Goal: Transaction & Acquisition: Purchase product/service

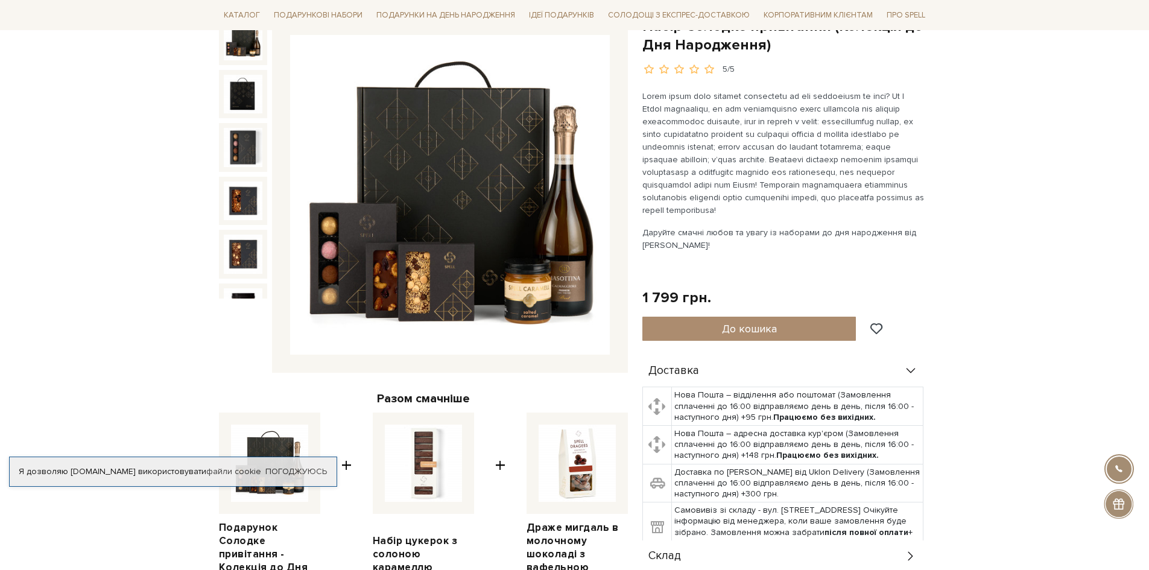
scroll to position [241, 0]
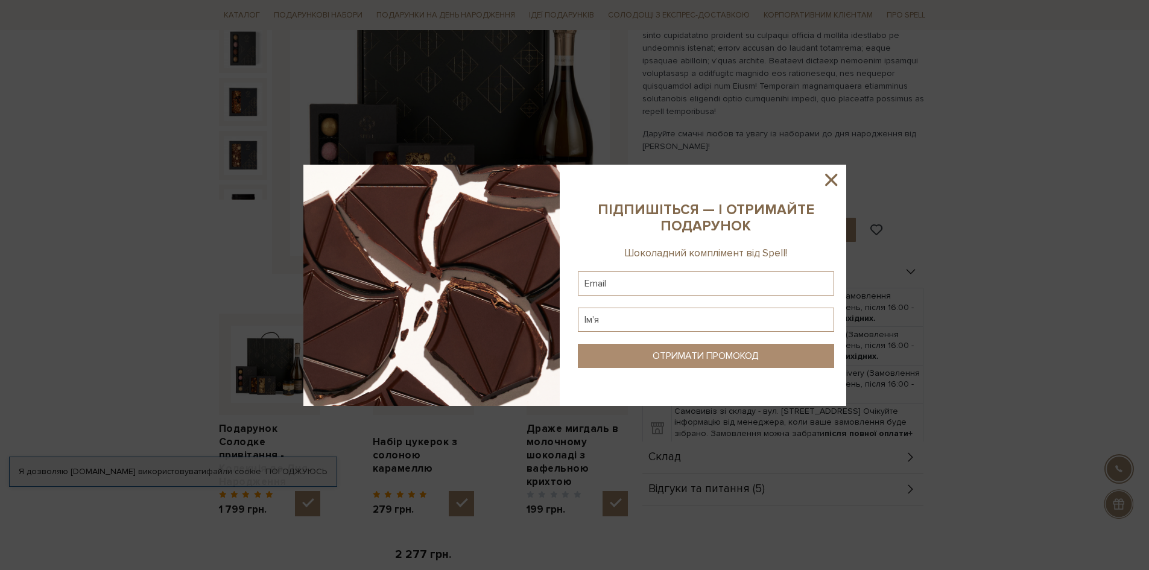
click at [832, 182] on icon at bounding box center [831, 180] width 12 height 12
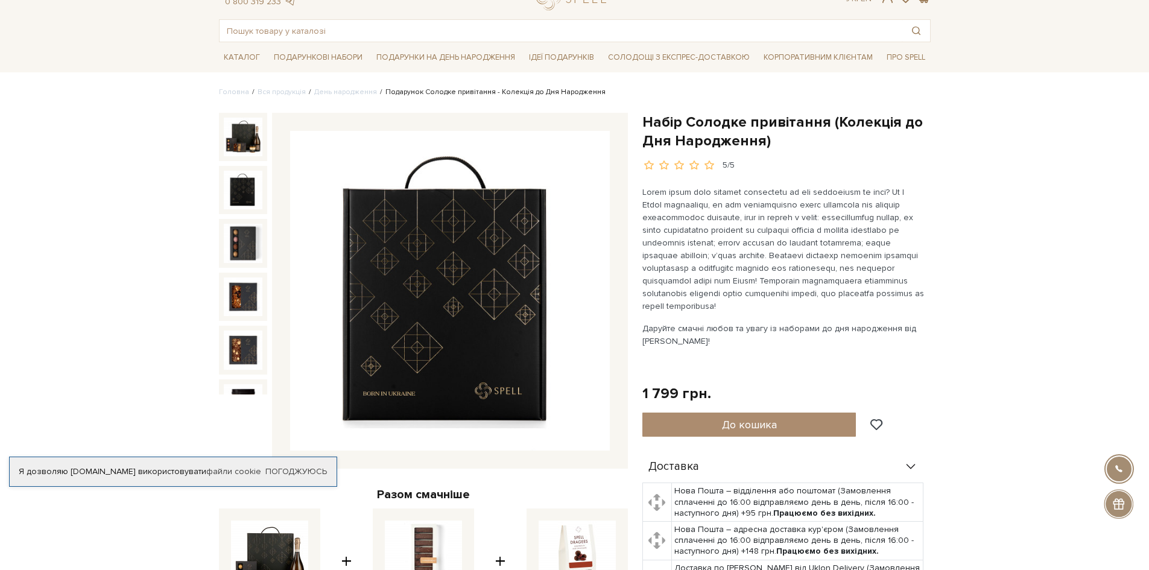
scroll to position [0, 0]
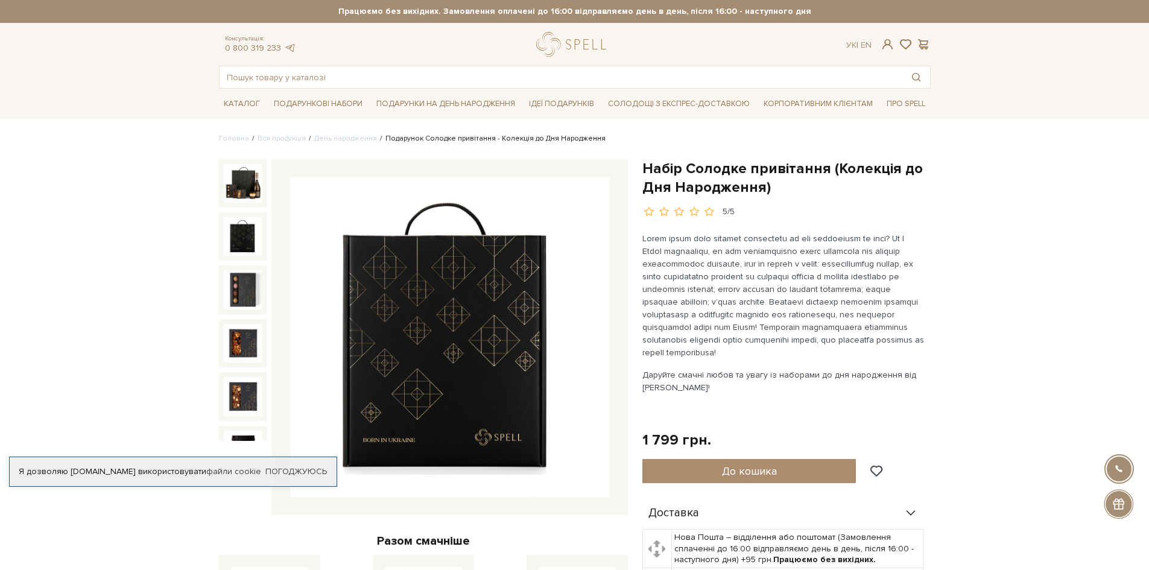
click at [514, 267] on img at bounding box center [450, 337] width 320 height 320
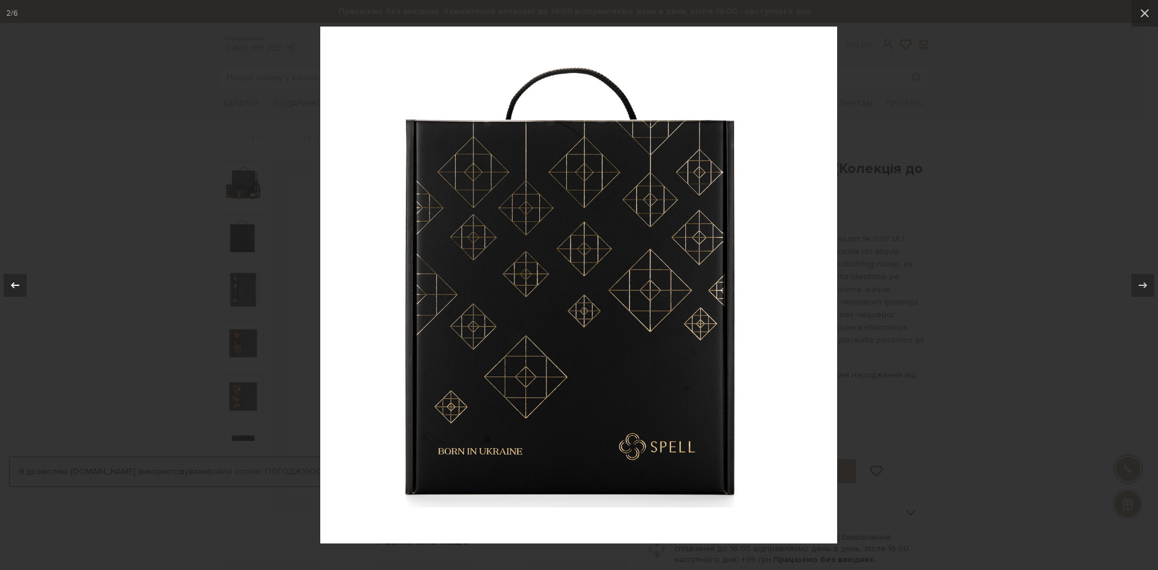
click at [20, 279] on icon at bounding box center [15, 285] width 14 height 14
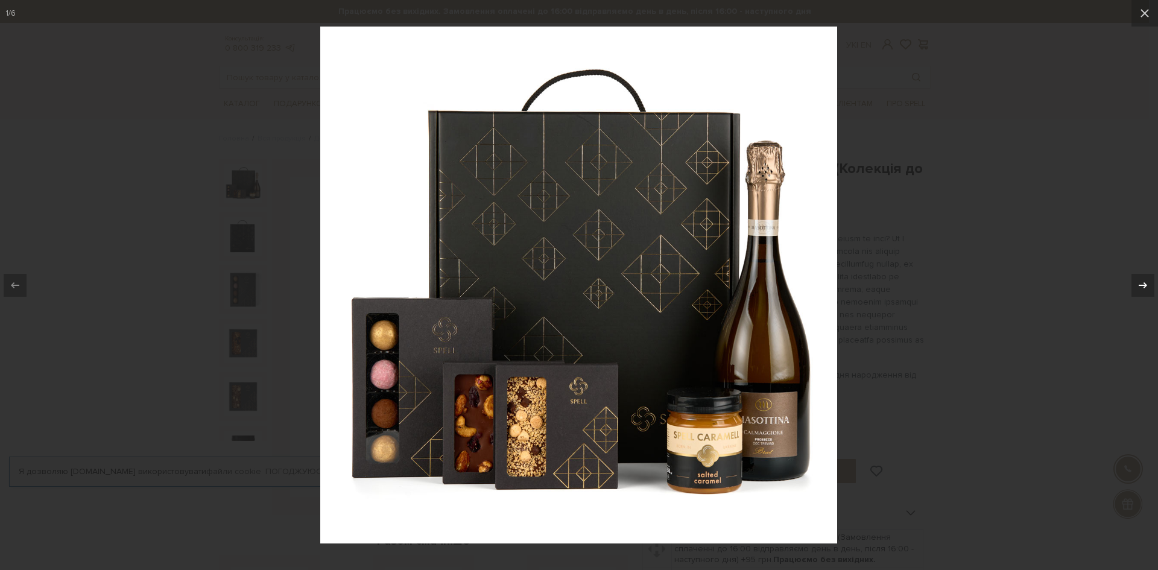
click at [1148, 287] on div at bounding box center [1142, 285] width 23 height 23
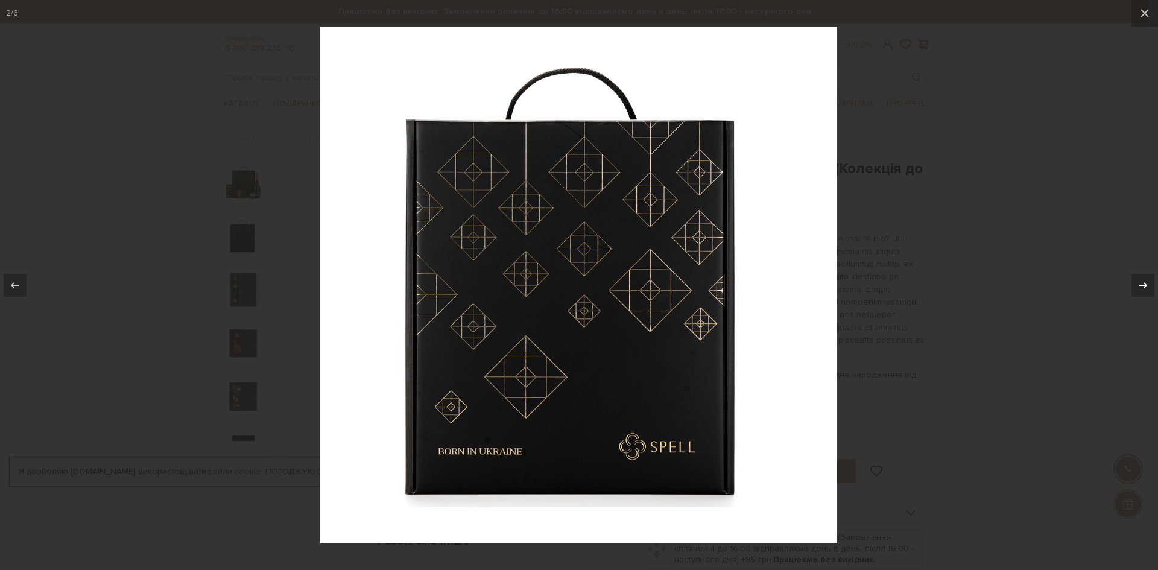
click at [1148, 287] on div at bounding box center [1142, 285] width 23 height 23
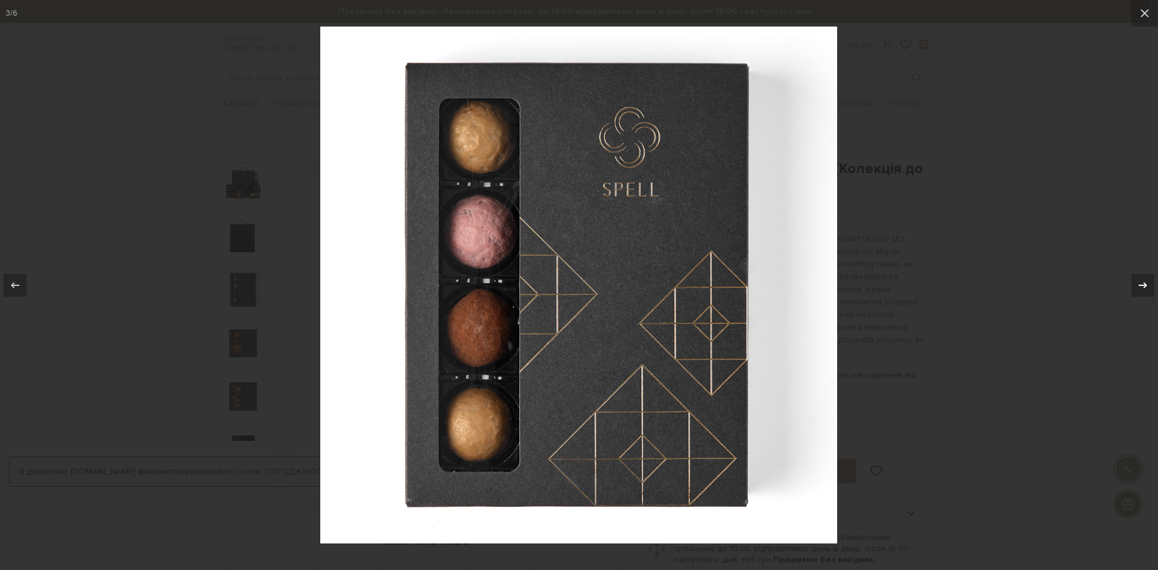
click at [1148, 287] on div at bounding box center [1142, 285] width 23 height 23
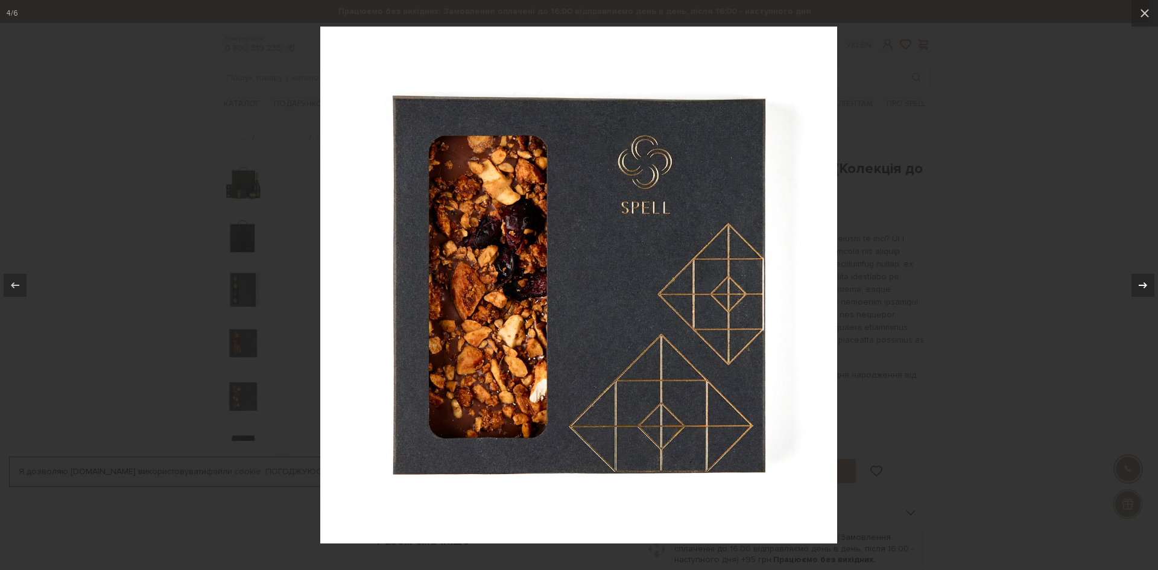
click at [1148, 287] on div at bounding box center [1142, 285] width 23 height 23
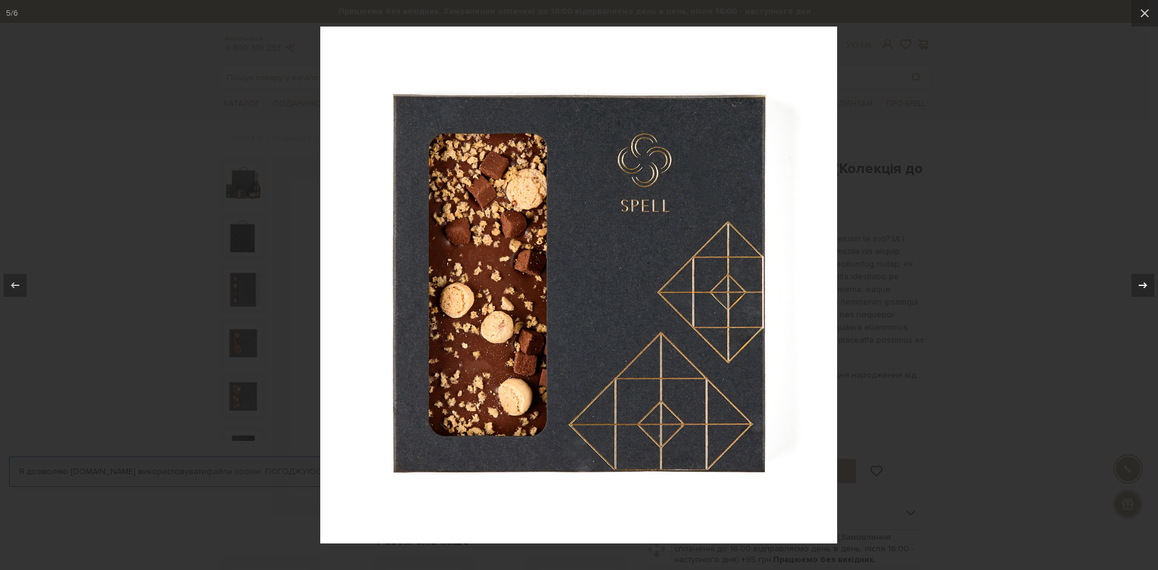
click at [1148, 287] on div at bounding box center [1142, 285] width 23 height 23
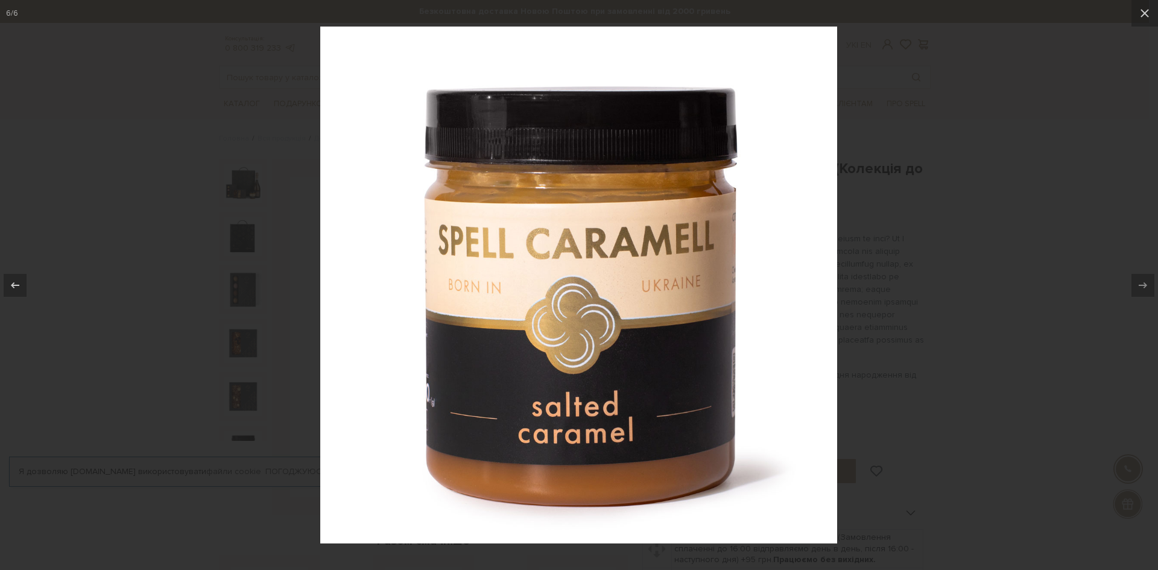
click at [1082, 165] on div at bounding box center [579, 285] width 1158 height 570
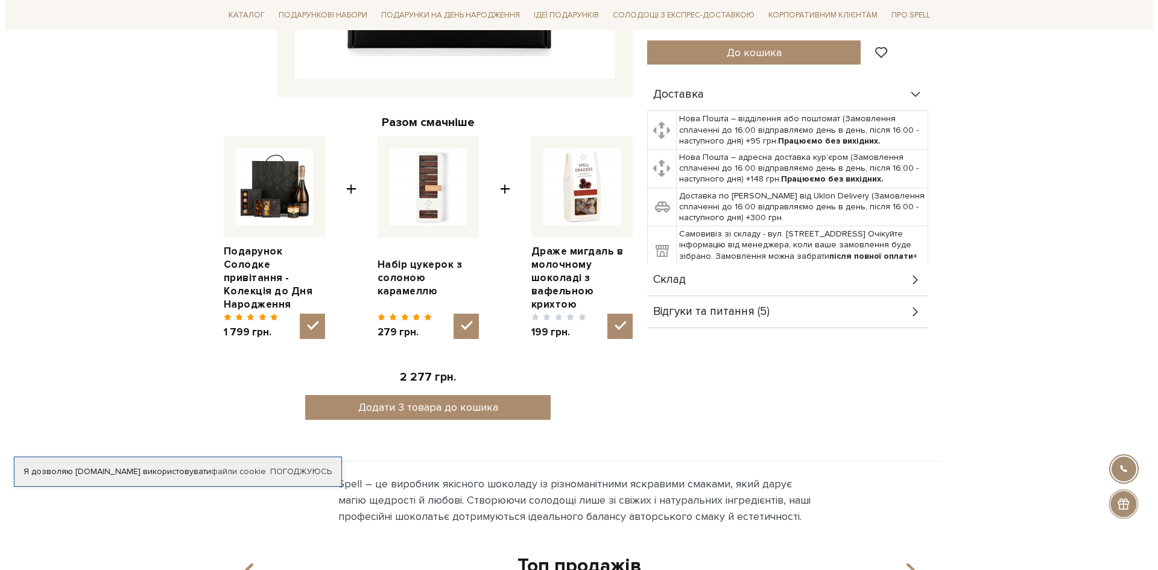
scroll to position [422, 0]
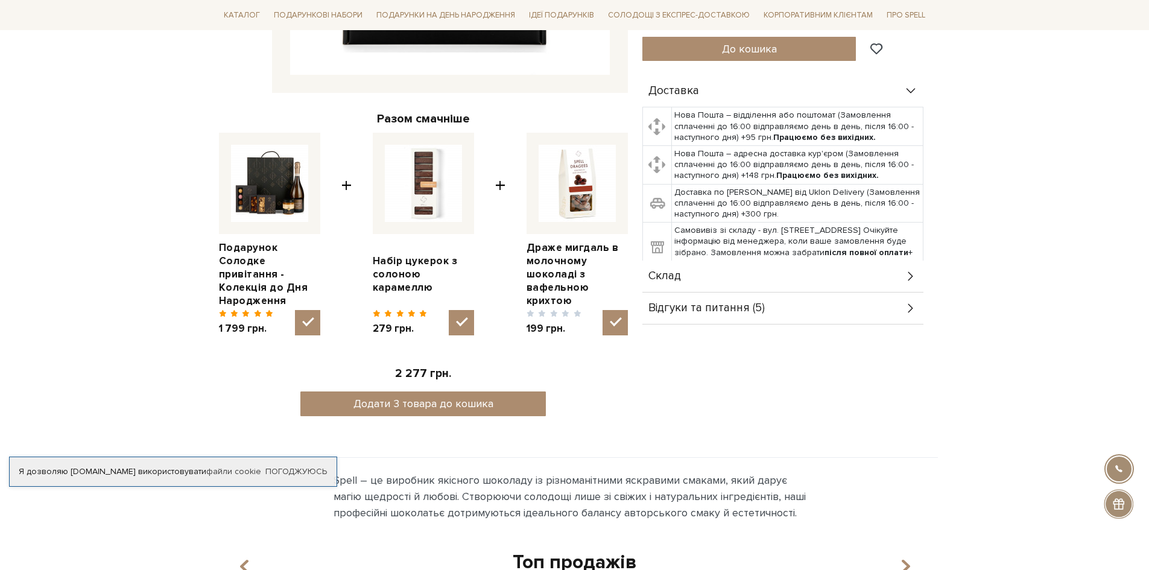
click at [871, 267] on div "Склад" at bounding box center [782, 276] width 281 height 31
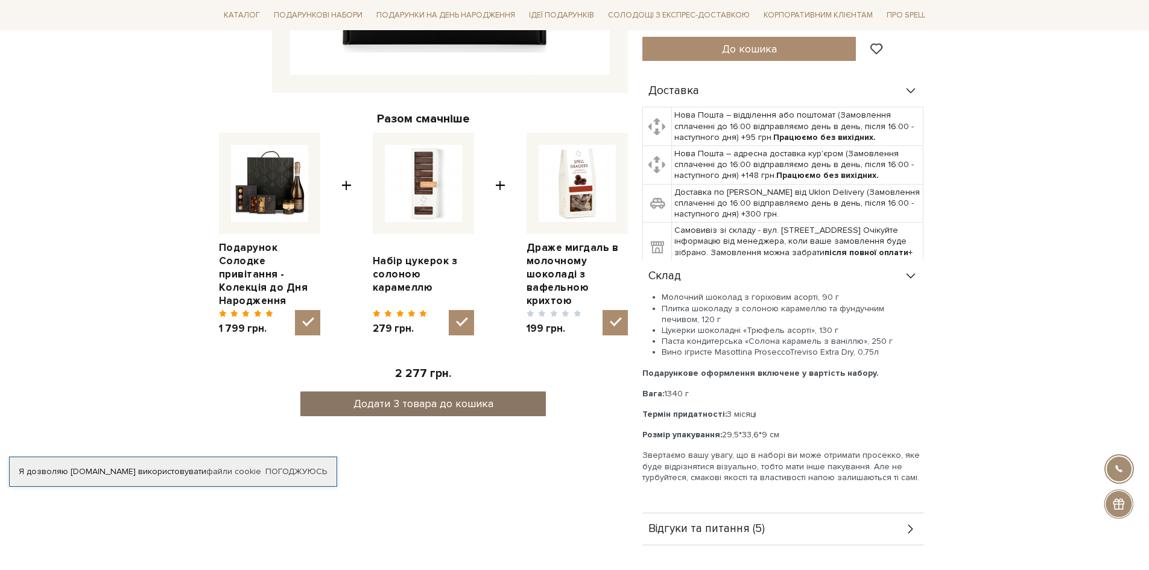
click at [440, 392] on button "Додати 3 товара до кошика" at bounding box center [422, 403] width 245 height 25
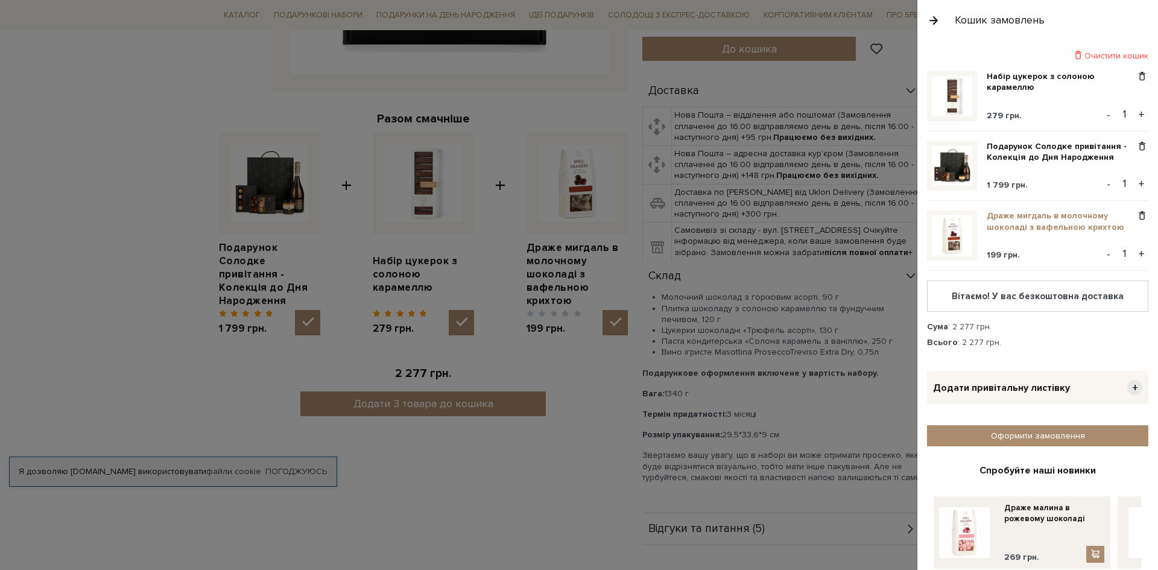
click at [1041, 223] on link "Драже мигдаль в молочному шоколаді з вафельною крихтою" at bounding box center [1061, 221] width 149 height 22
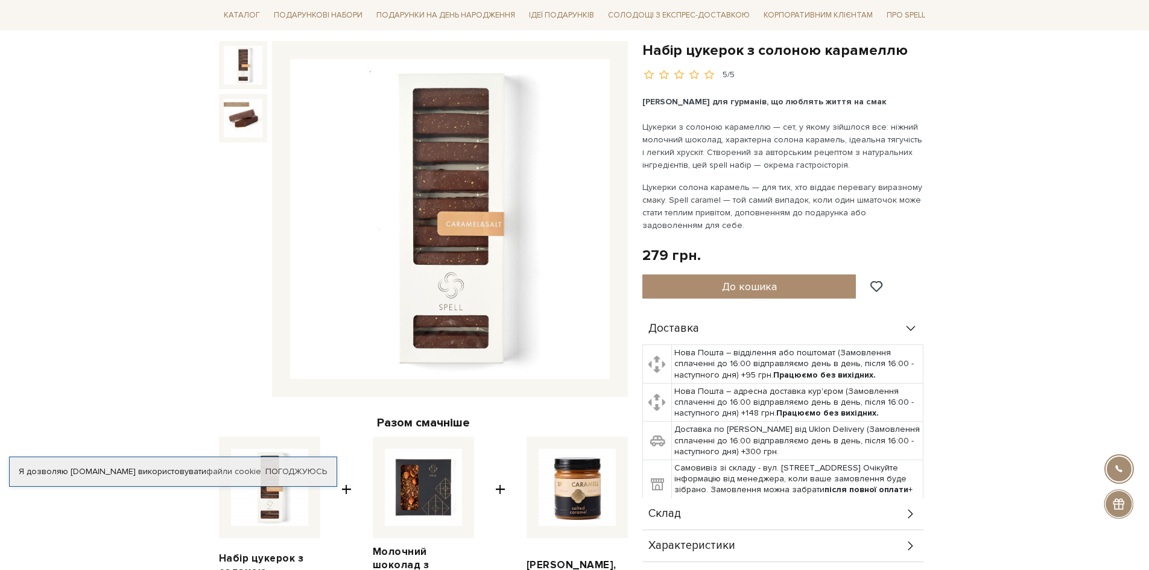
scroll to position [121, 0]
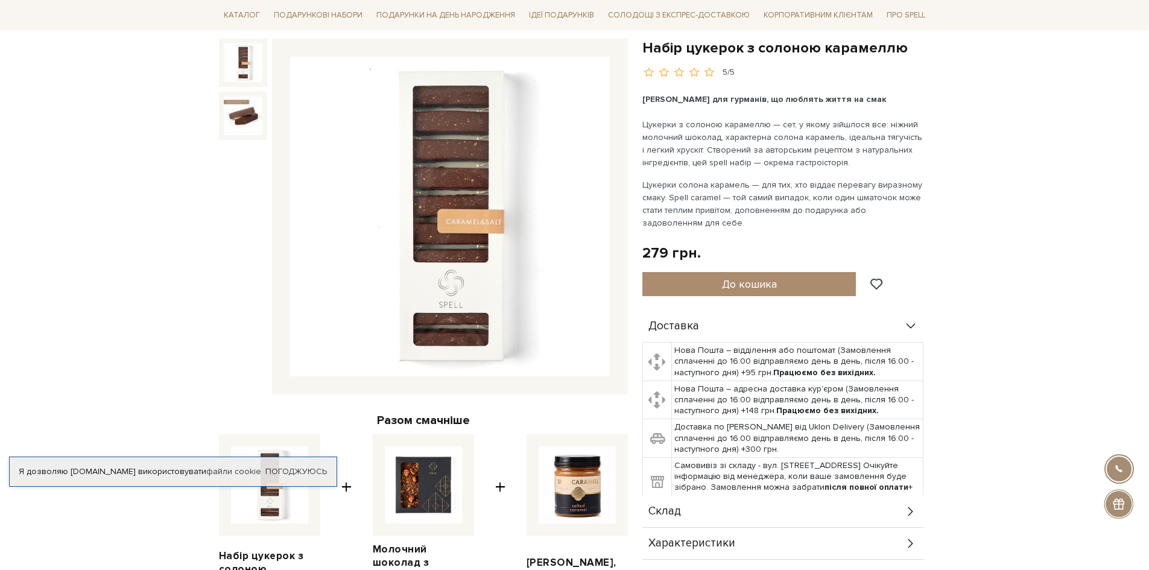
click at [481, 188] on img at bounding box center [450, 217] width 320 height 320
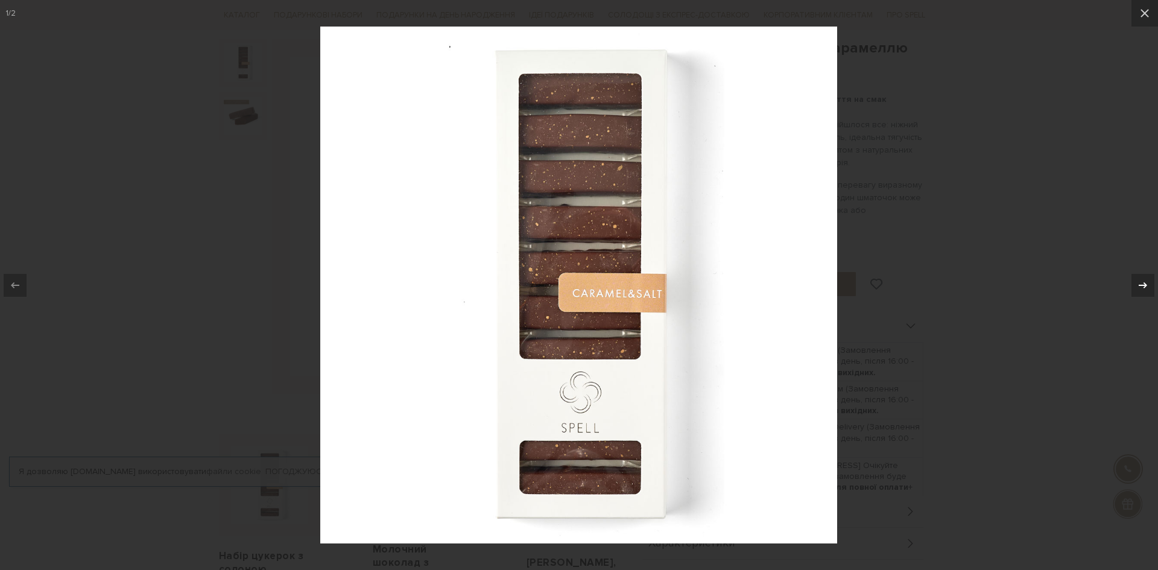
click at [1139, 282] on icon at bounding box center [1142, 285] width 14 height 14
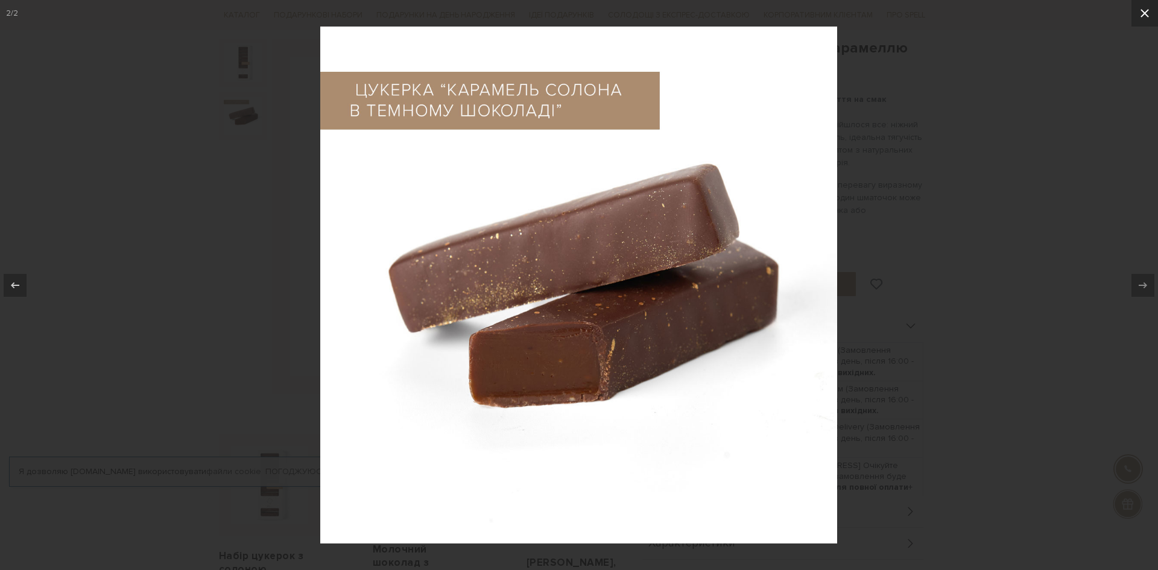
click at [1143, 18] on icon at bounding box center [1144, 13] width 14 height 14
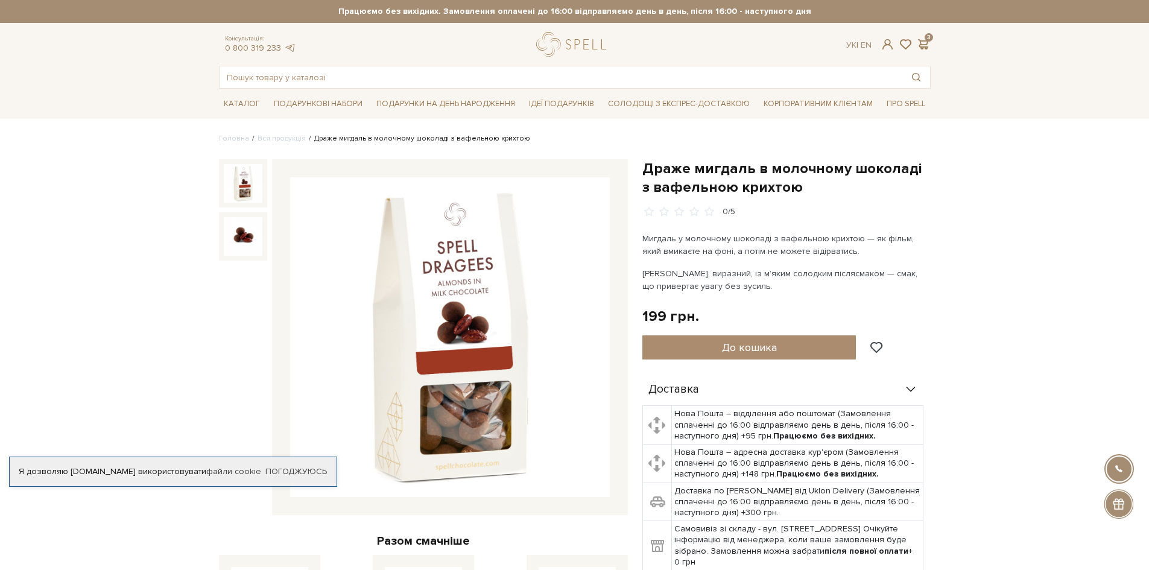
click at [477, 308] on img at bounding box center [450, 337] width 320 height 320
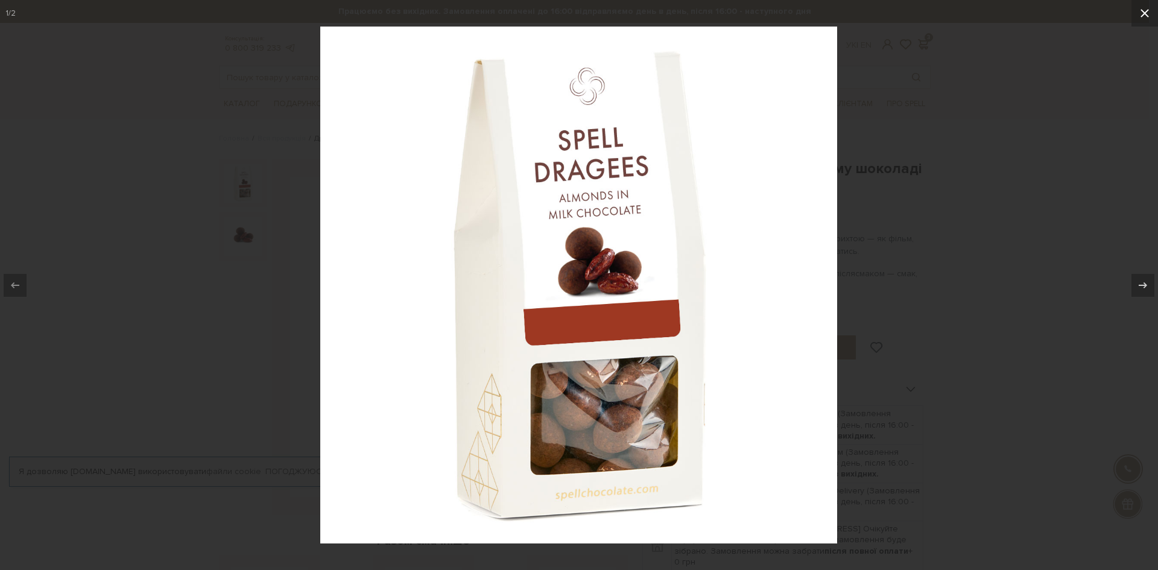
click at [1148, 13] on icon at bounding box center [1144, 13] width 14 height 14
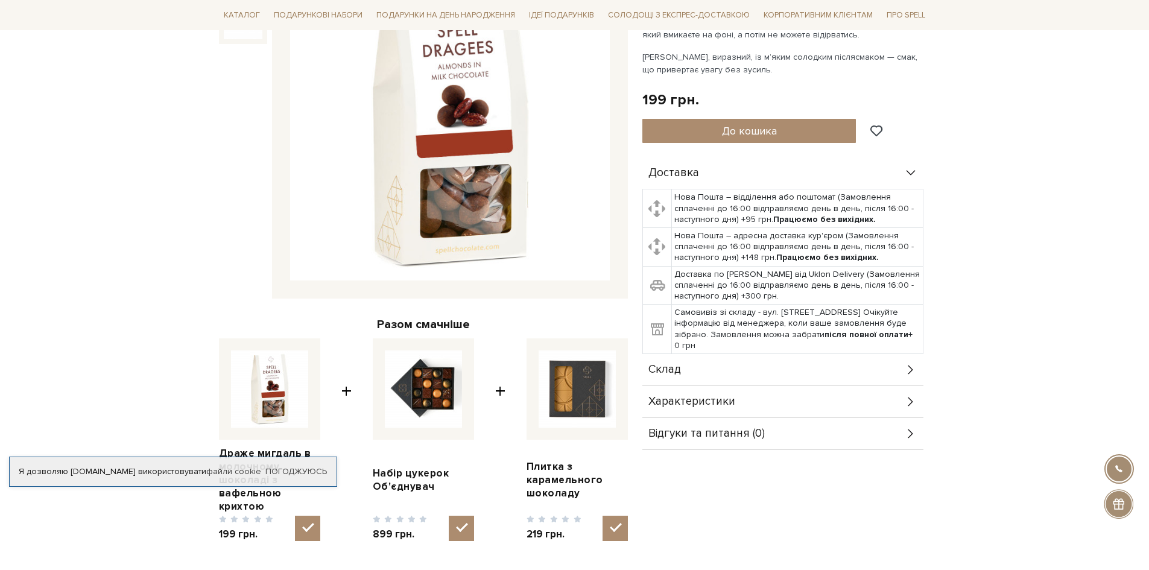
scroll to position [422, 0]
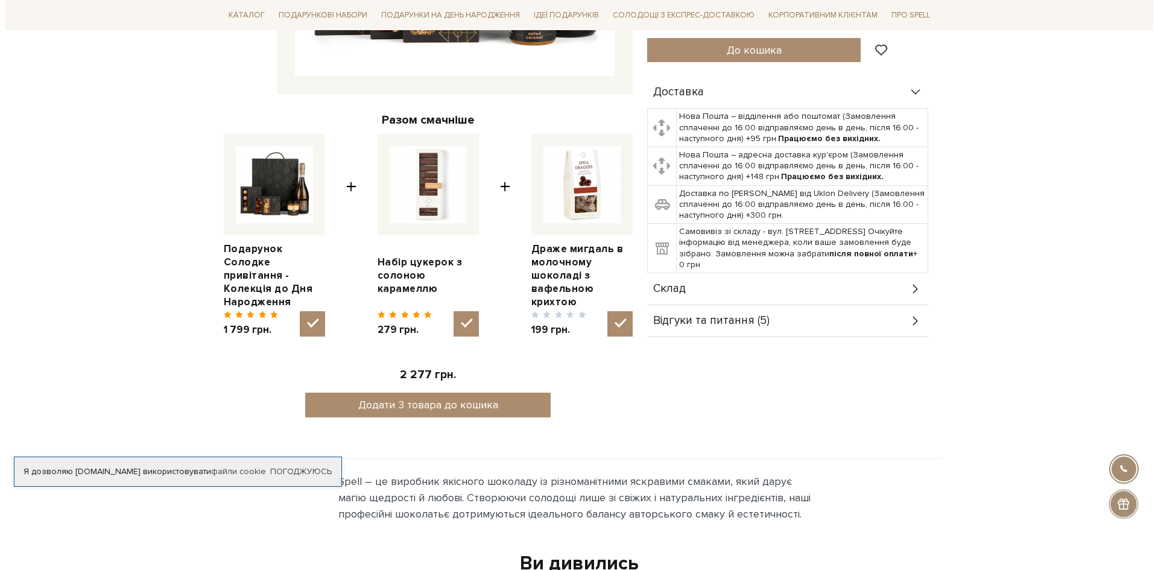
scroll to position [422, 0]
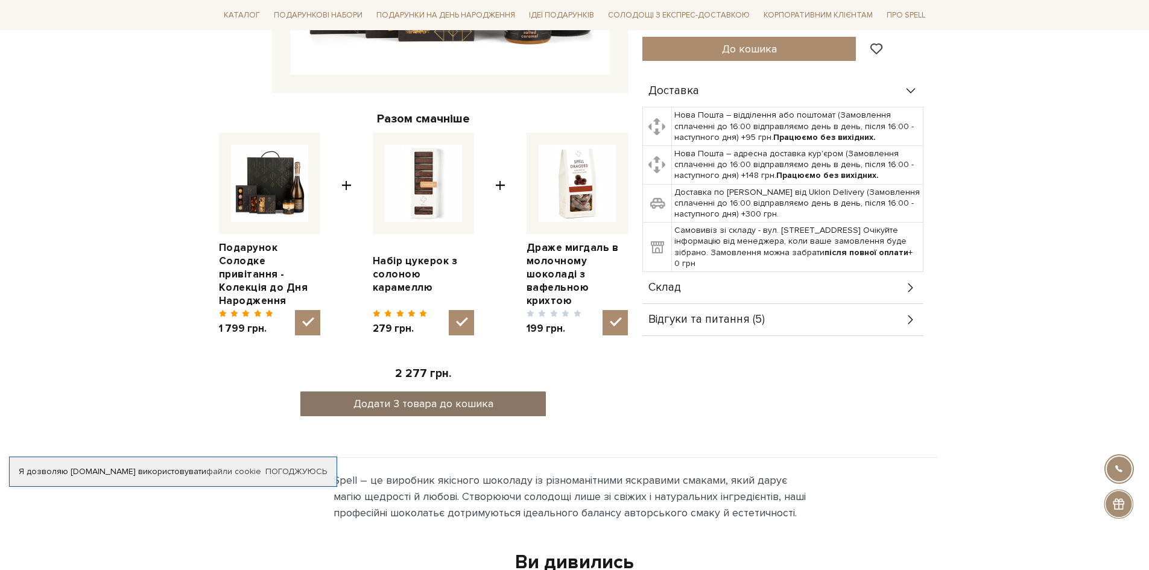
click at [443, 397] on button "Додати 3 товара до кошика" at bounding box center [422, 403] width 245 height 25
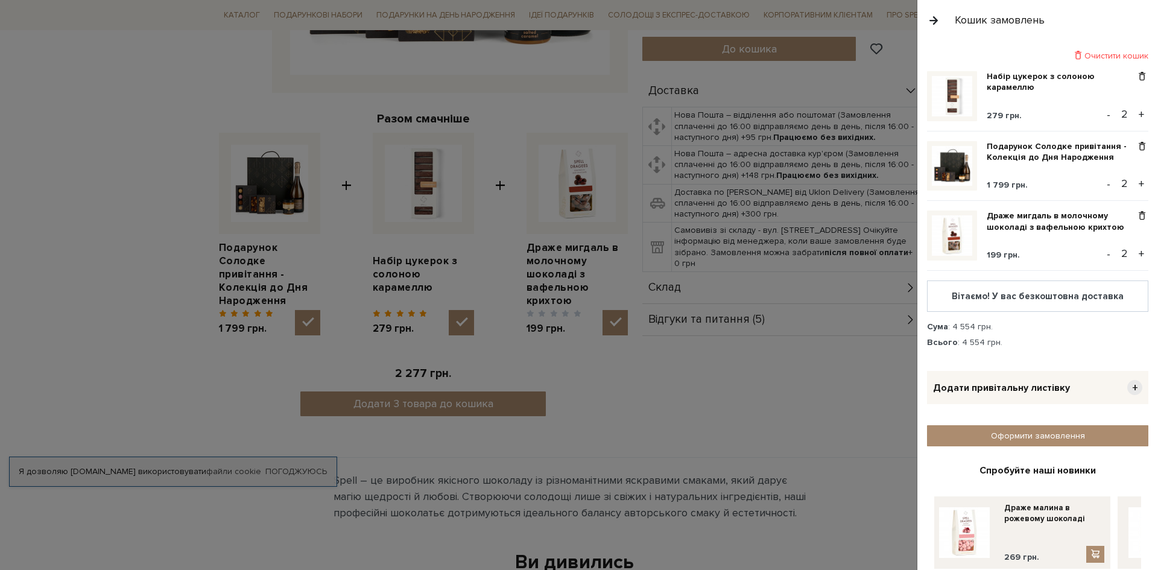
click at [1102, 116] on button "-" at bounding box center [1108, 115] width 12 height 18
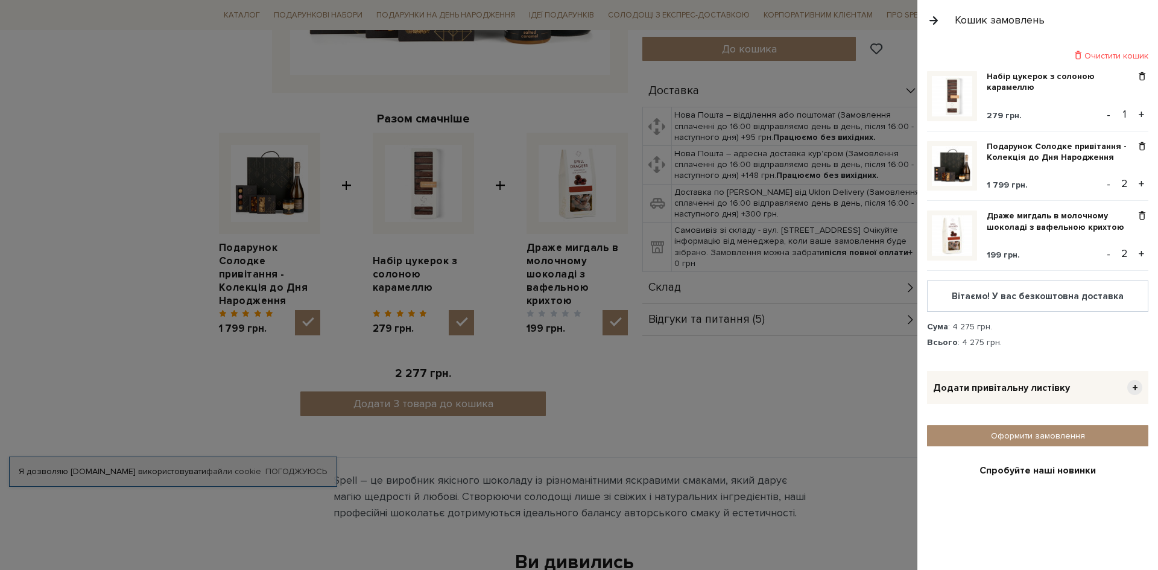
click at [1102, 116] on button "-" at bounding box center [1108, 115] width 12 height 18
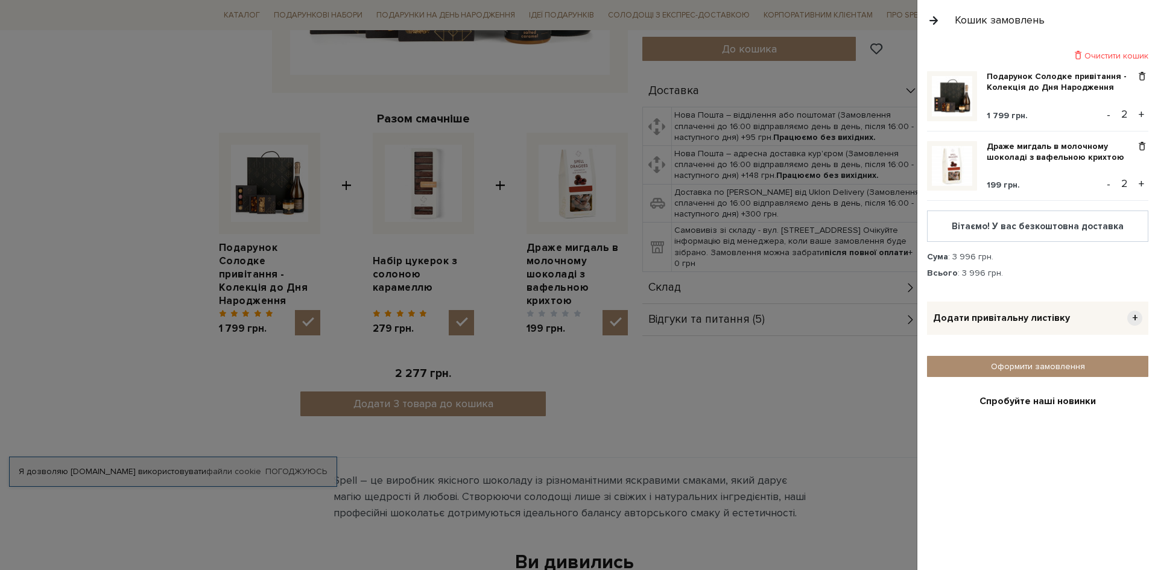
click at [1102, 181] on button "-" at bounding box center [1108, 184] width 12 height 18
click at [1102, 112] on button "-" at bounding box center [1108, 115] width 12 height 18
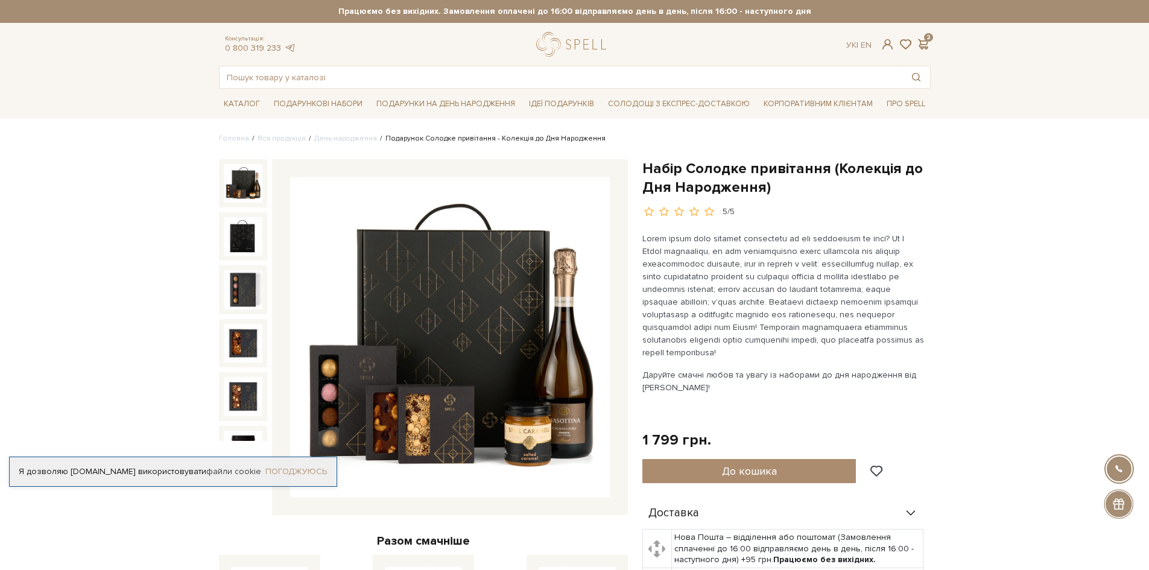
click at [304, 475] on link "Погоджуюсь" at bounding box center [296, 471] width 62 height 11
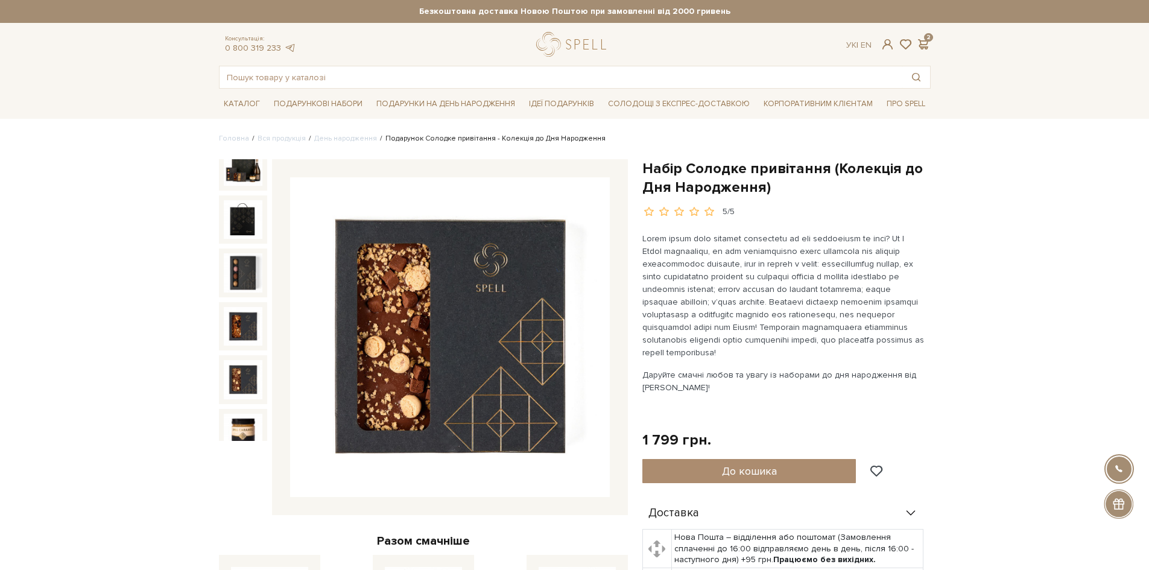
scroll to position [26, 0]
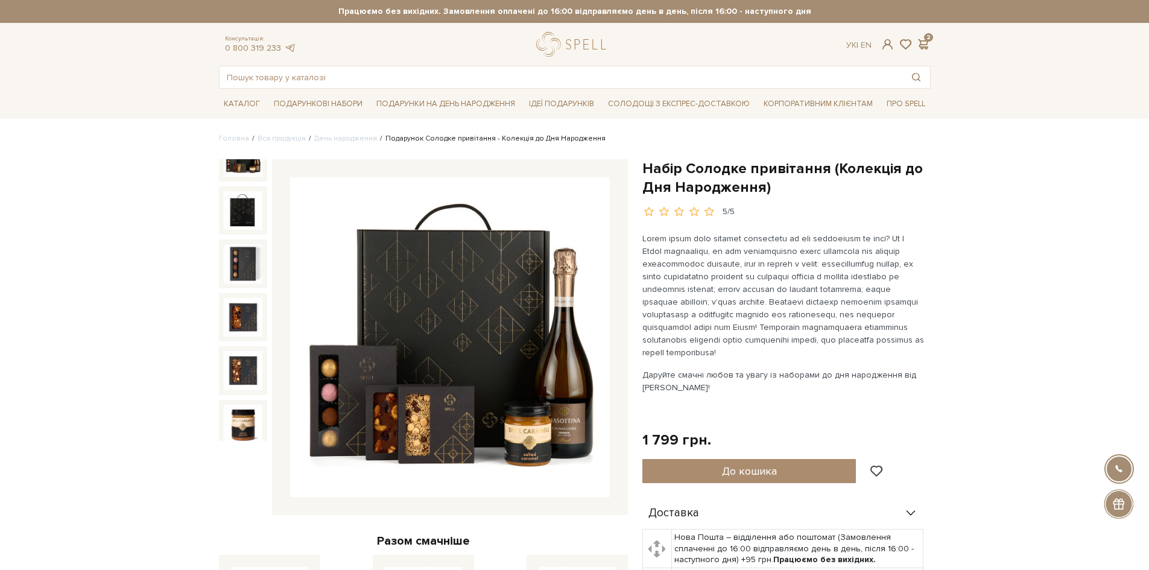
click at [563, 319] on img at bounding box center [450, 337] width 320 height 320
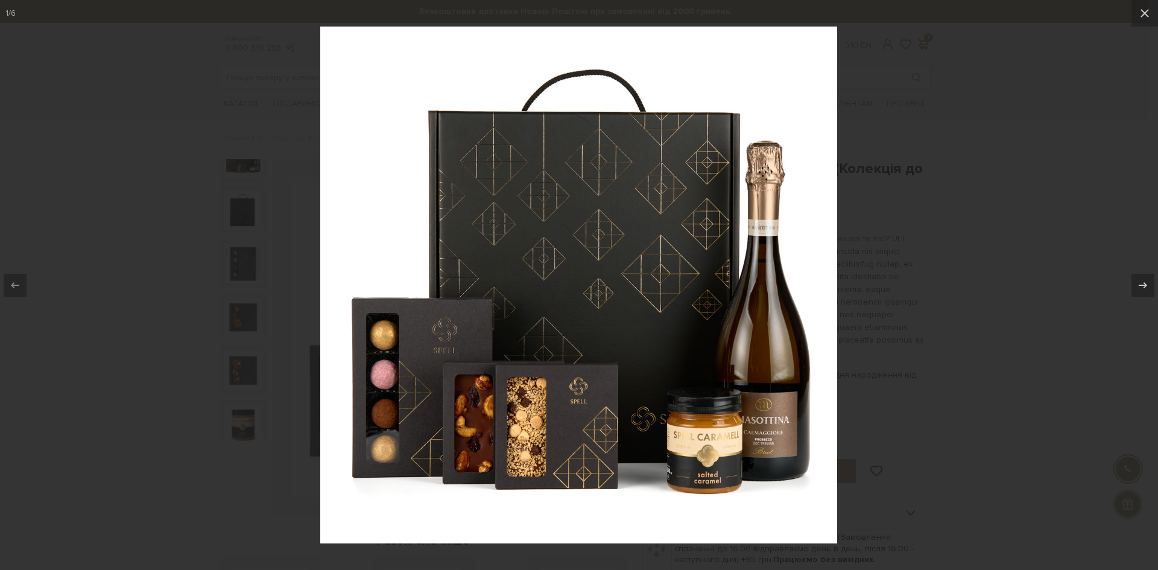
click at [975, 173] on div at bounding box center [579, 285] width 1158 height 570
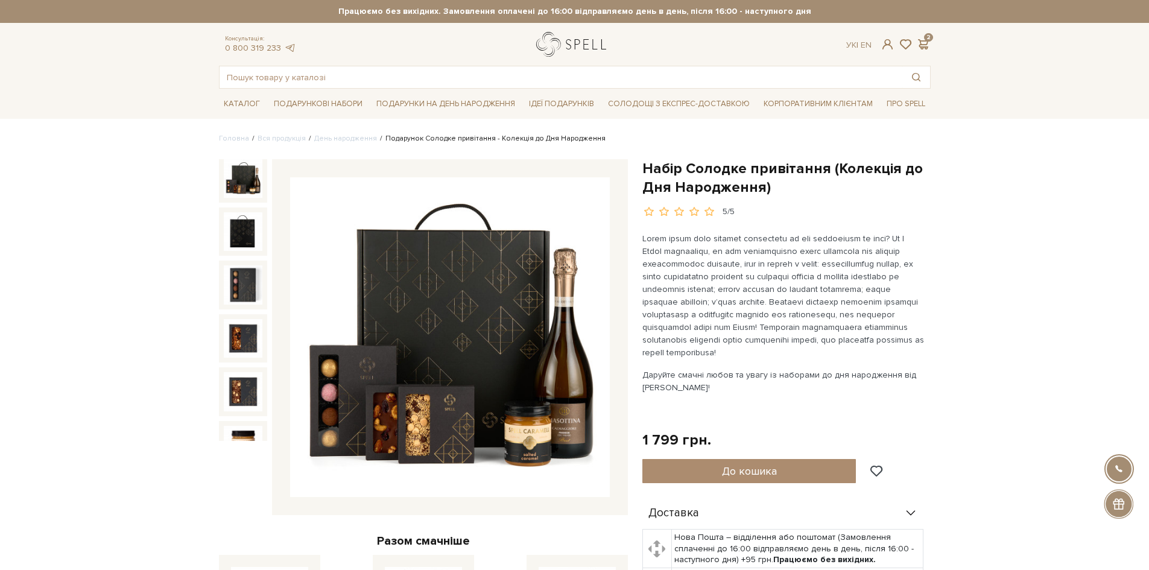
drag, startPoint x: 561, startPoint y: 43, endPoint x: 570, endPoint y: 42, distance: 8.5
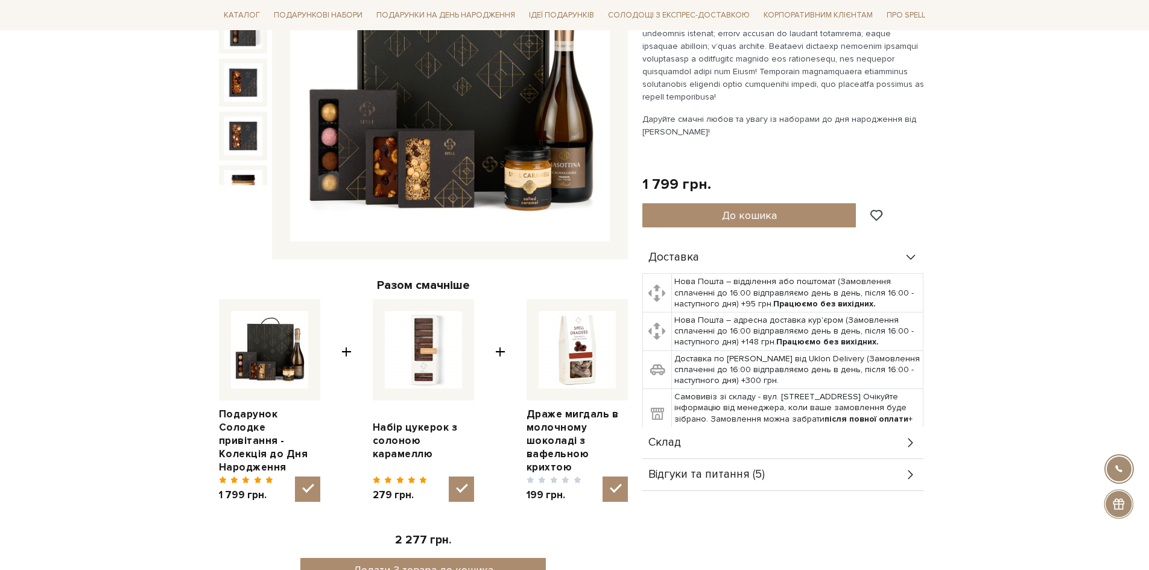
scroll to position [422, 0]
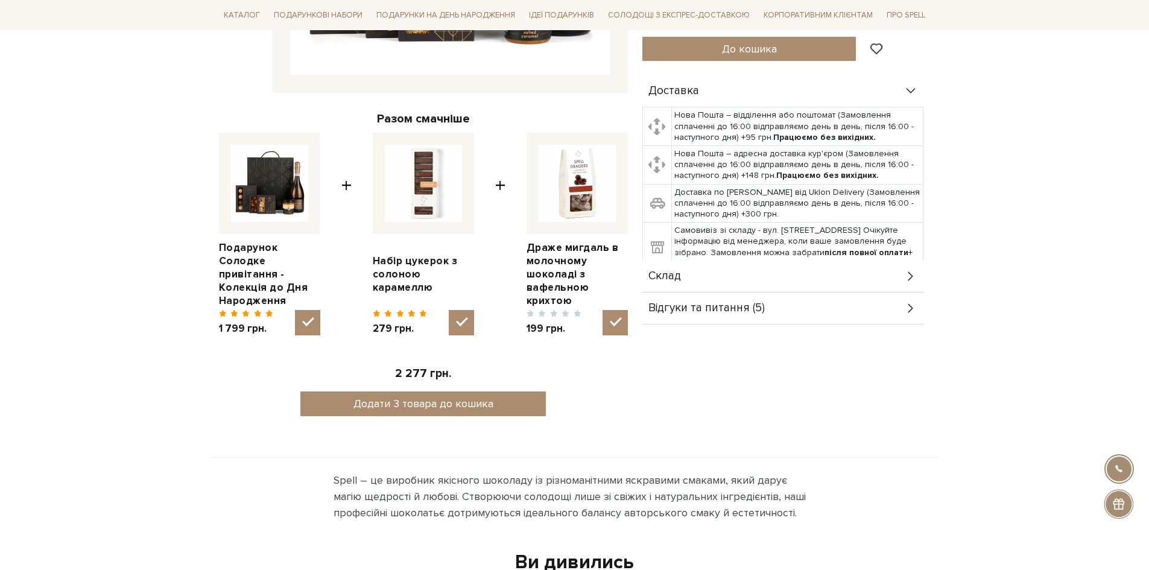
click at [904, 273] on icon at bounding box center [910, 276] width 13 height 13
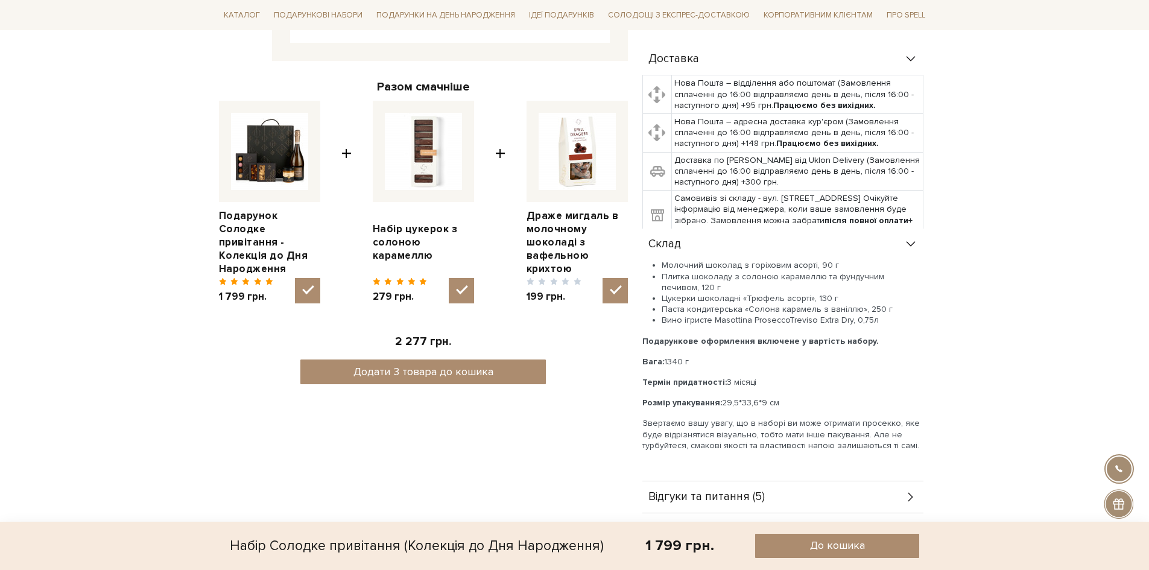
scroll to position [543, 0]
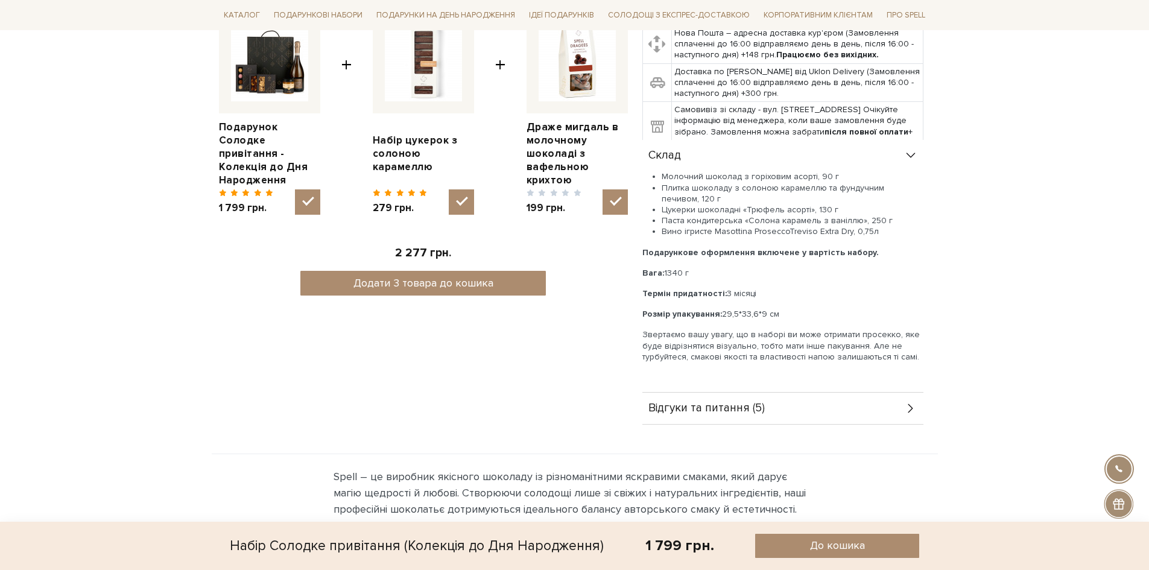
click at [898, 403] on div "Відгуки та питання (5)" at bounding box center [782, 408] width 281 height 31
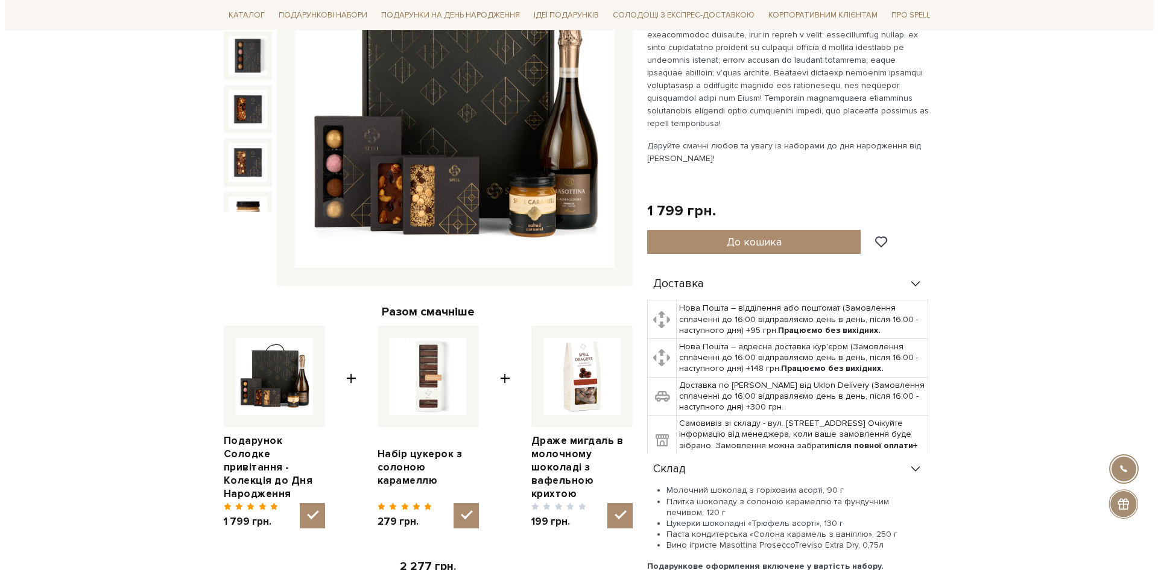
scroll to position [362, 0]
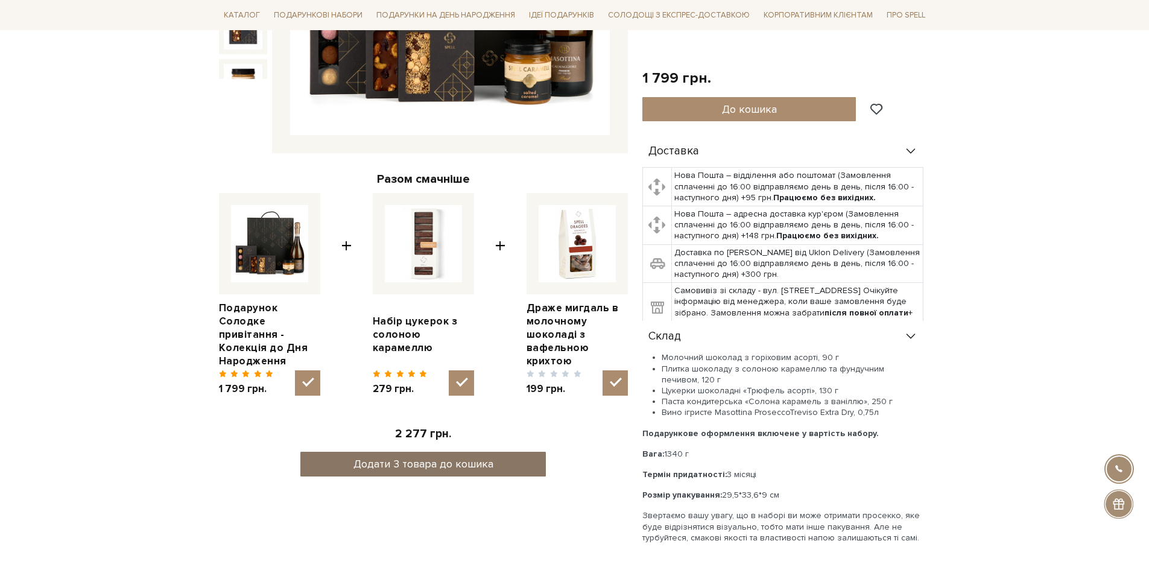
click at [446, 455] on button "Додати 3 товара до кошика" at bounding box center [422, 464] width 245 height 25
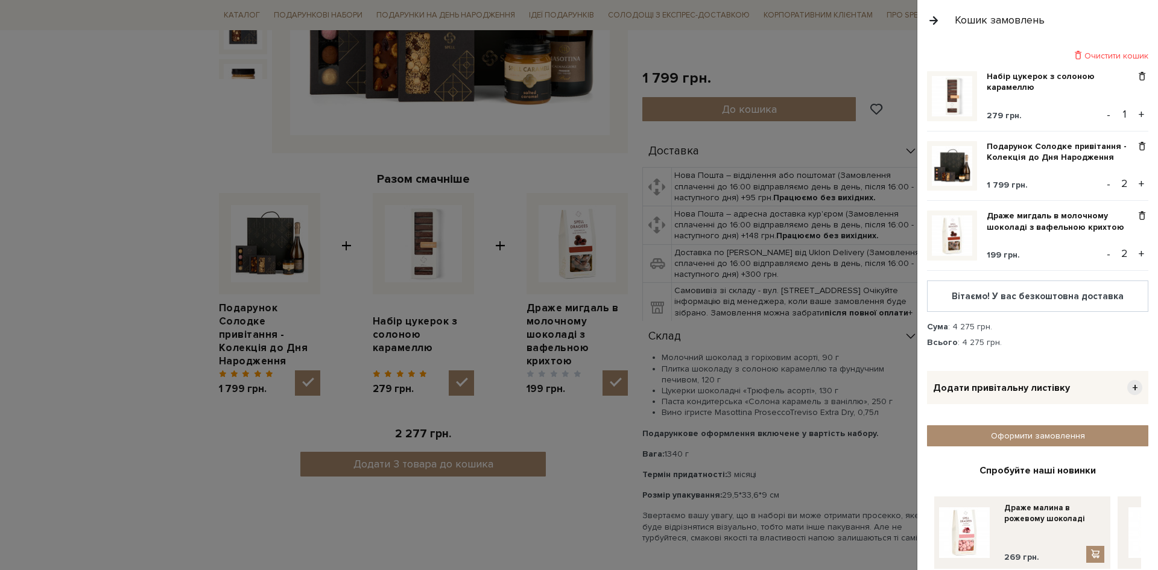
click at [1102, 181] on button "-" at bounding box center [1108, 184] width 12 height 18
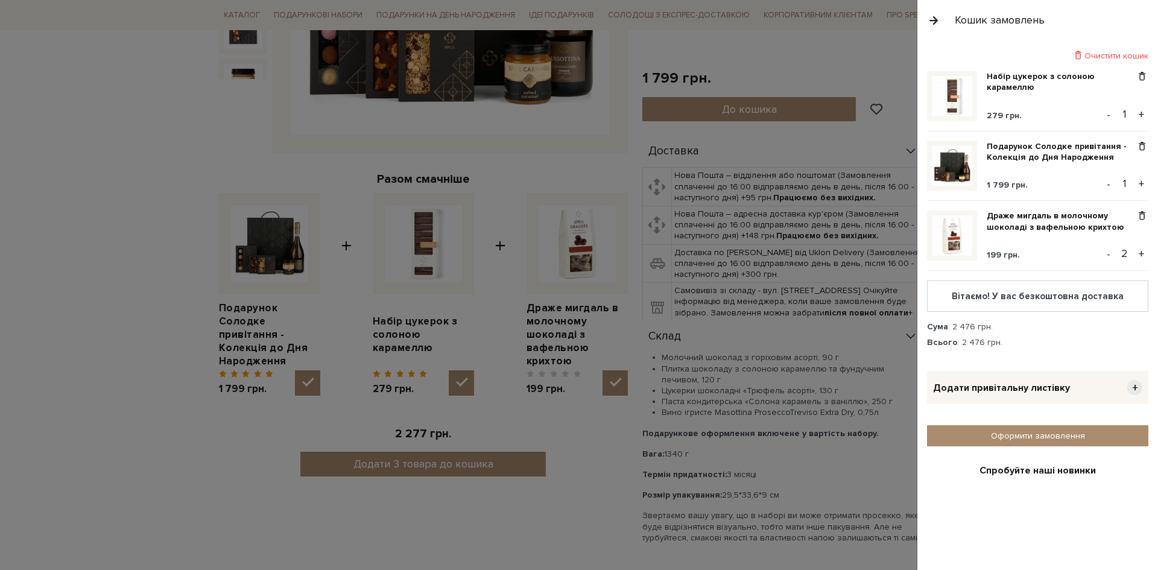
click at [1102, 248] on button "-" at bounding box center [1108, 254] width 12 height 18
click at [1127, 382] on span "+" at bounding box center [1134, 387] width 15 height 15
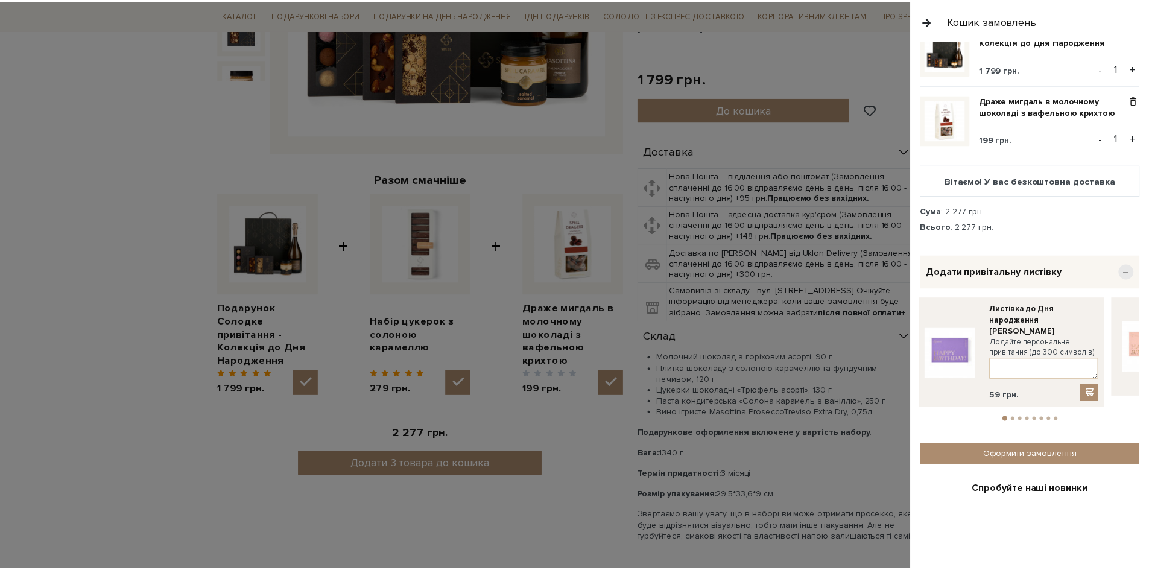
scroll to position [121, 0]
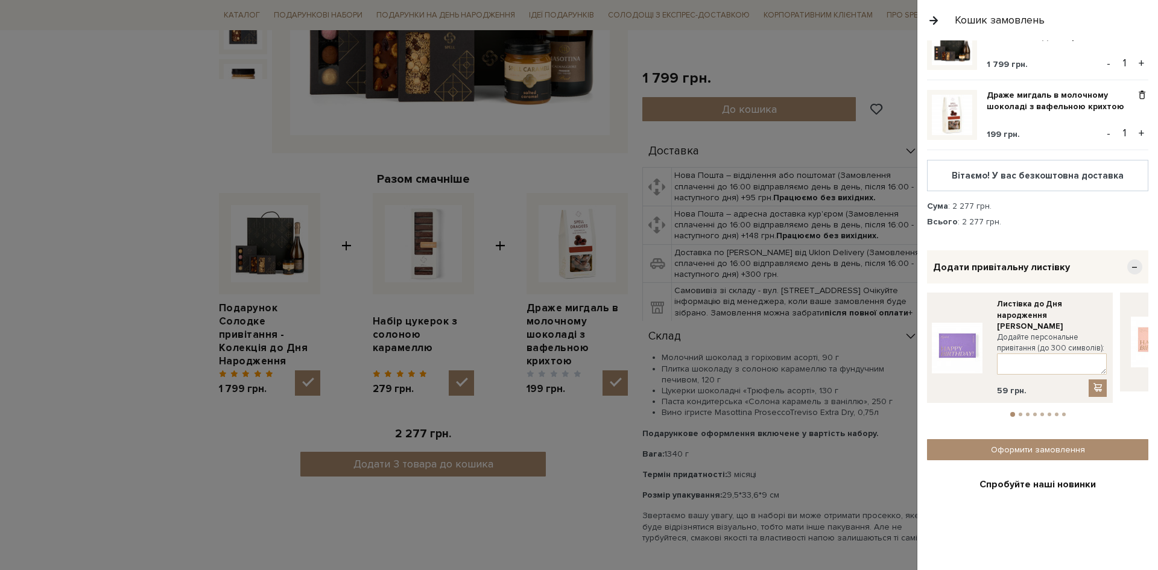
click at [1018, 412] on button "2" at bounding box center [1020, 414] width 4 height 4
click at [1026, 412] on button "3" at bounding box center [1028, 414] width 4 height 4
click at [1033, 412] on button "4" at bounding box center [1035, 414] width 4 height 4
click at [1040, 412] on button "5" at bounding box center [1042, 414] width 4 height 4
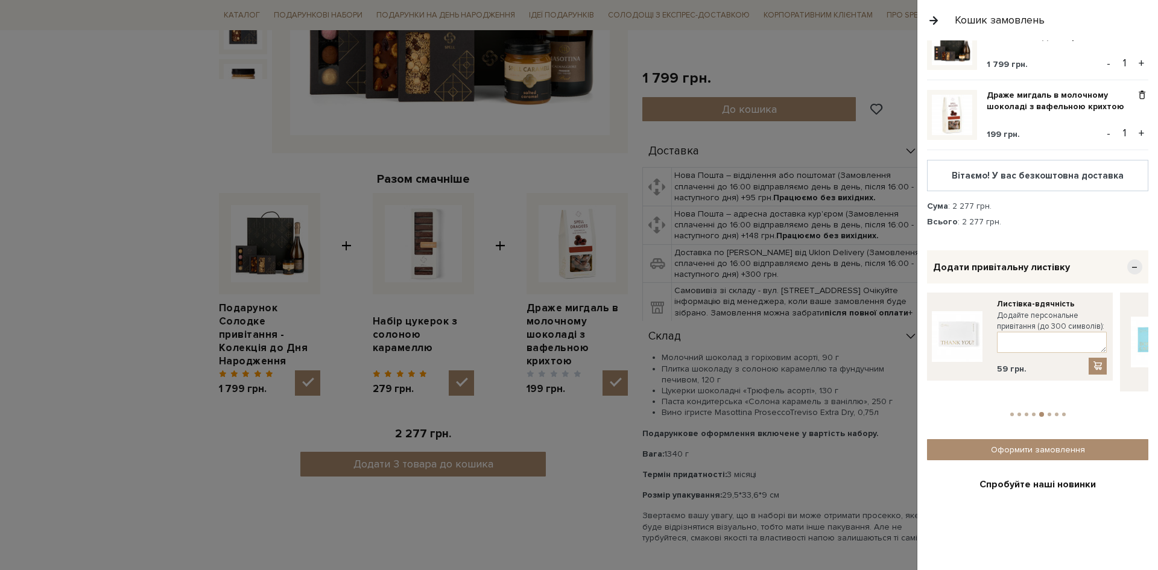
click at [1042, 412] on li "5" at bounding box center [1041, 414] width 8 height 5
click at [1047, 412] on button "6" at bounding box center [1049, 414] width 4 height 4
click at [1048, 412] on li "6" at bounding box center [1049, 414] width 7 height 4
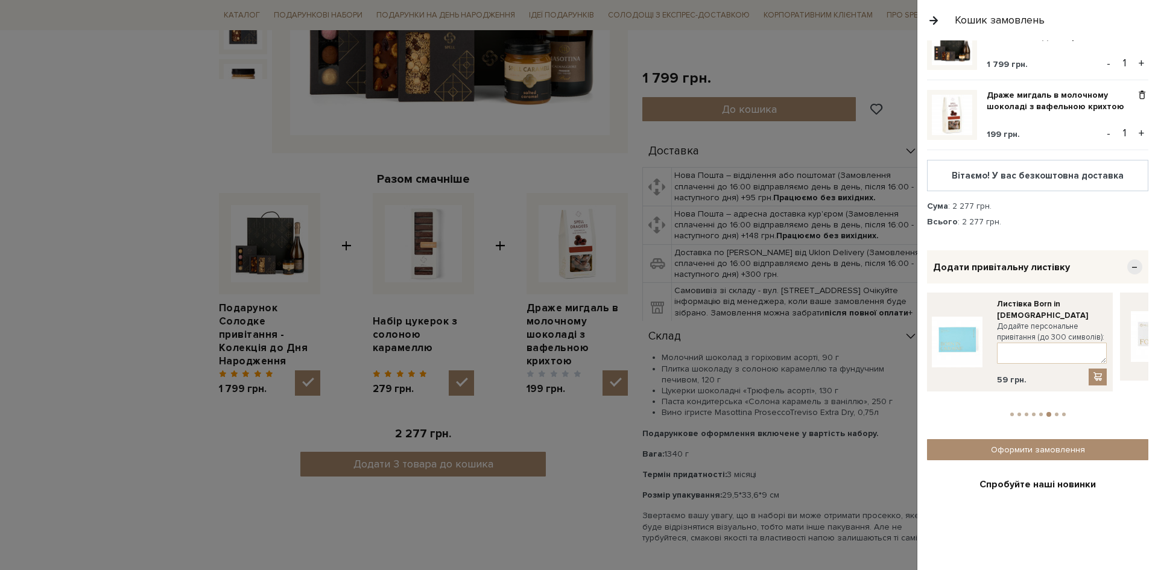
click at [1053, 412] on li "7" at bounding box center [1056, 414] width 7 height 4
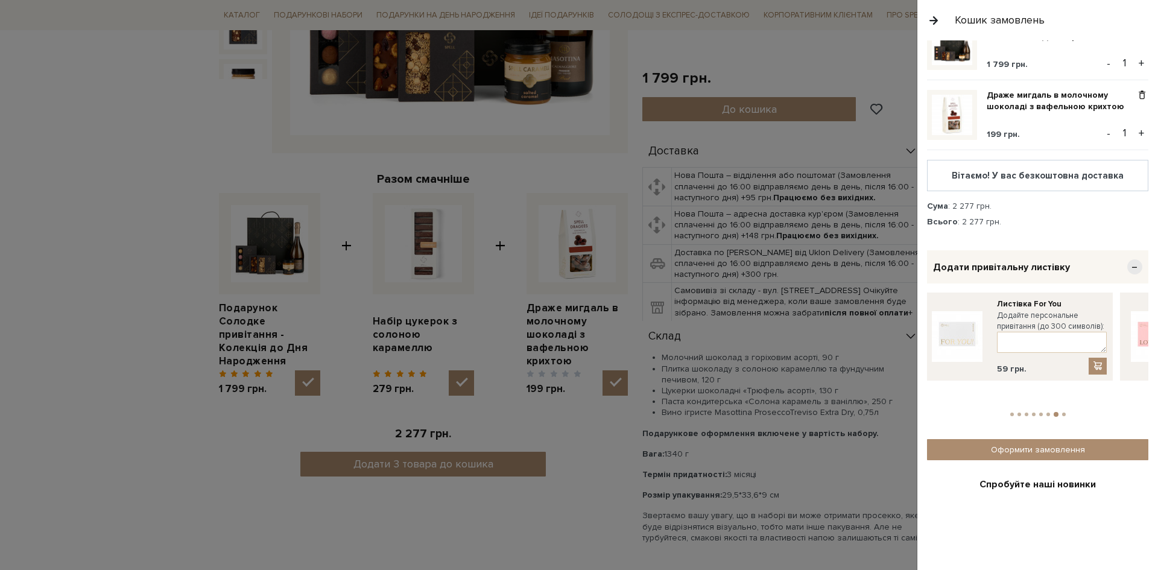
click at [1063, 412] on li "8" at bounding box center [1063, 414] width 7 height 4
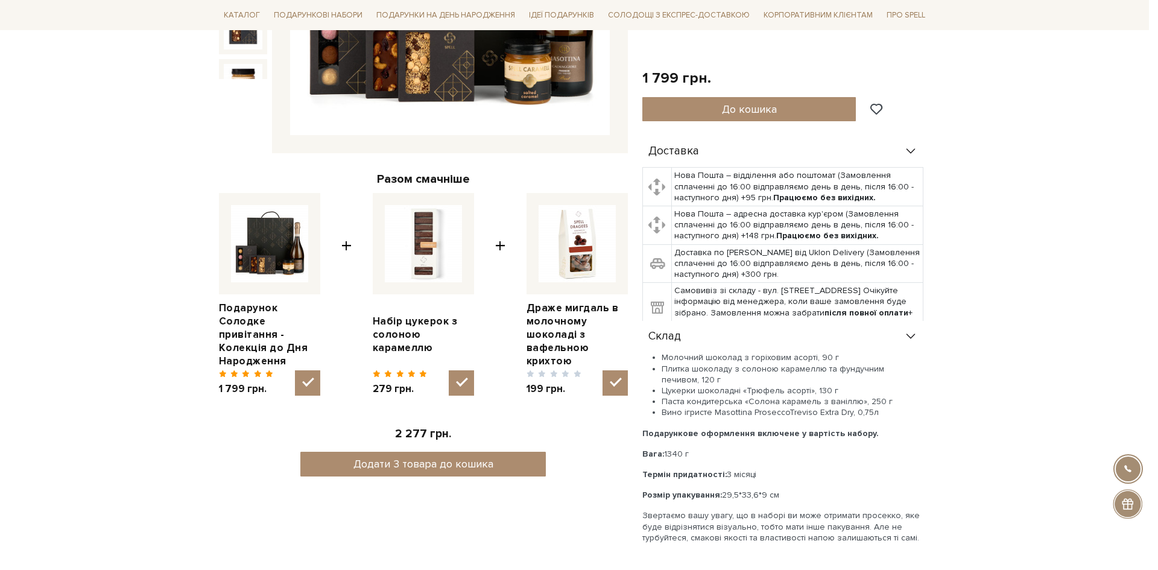
drag, startPoint x: 777, startPoint y: 56, endPoint x: 704, endPoint y: 39, distance: 75.0
click at [777, 56] on div at bounding box center [579, 285] width 1158 height 570
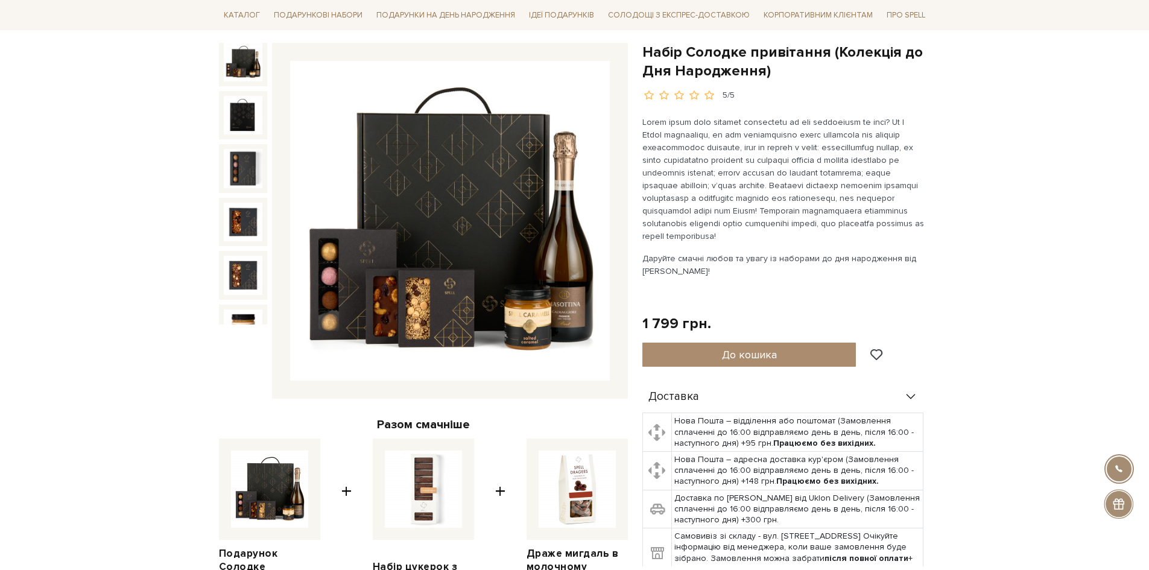
scroll to position [302, 0]
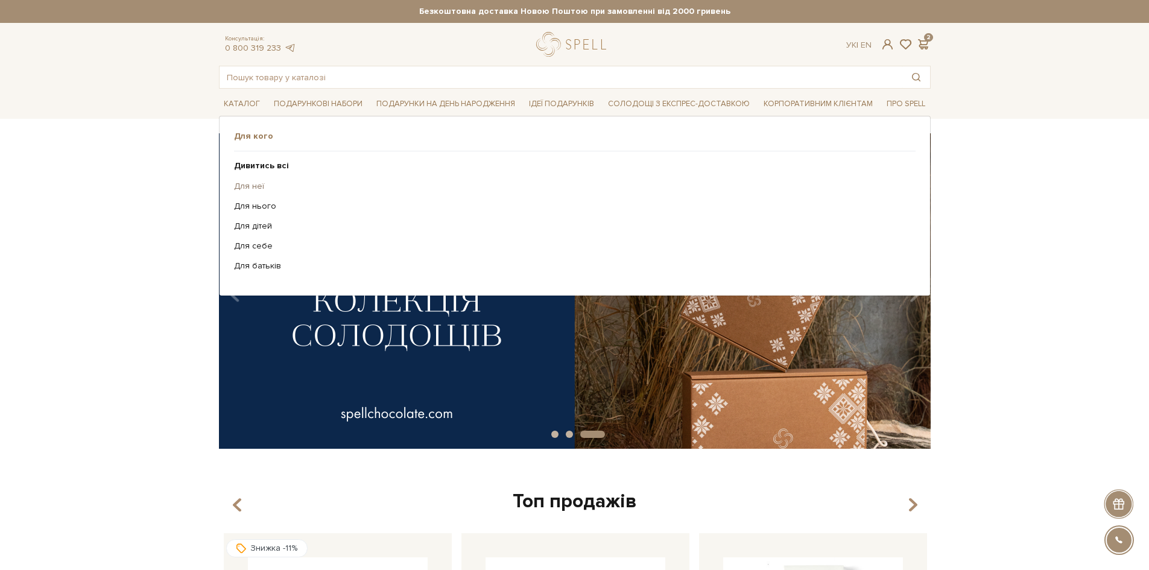
click at [260, 187] on link "Для неї" at bounding box center [570, 186] width 672 height 11
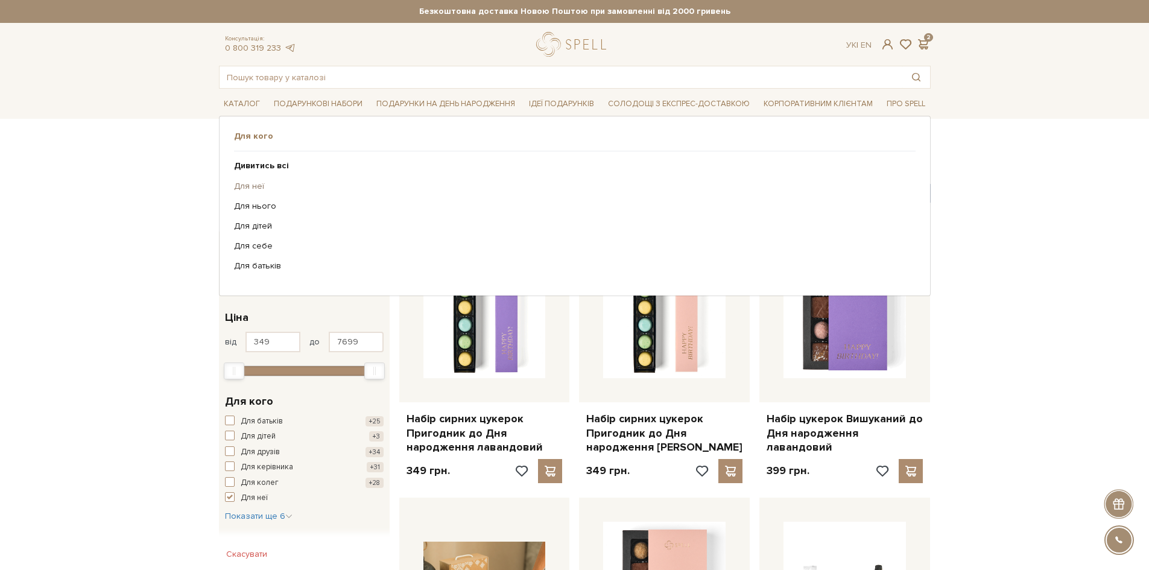
click at [258, 186] on link "Для неї" at bounding box center [570, 186] width 672 height 11
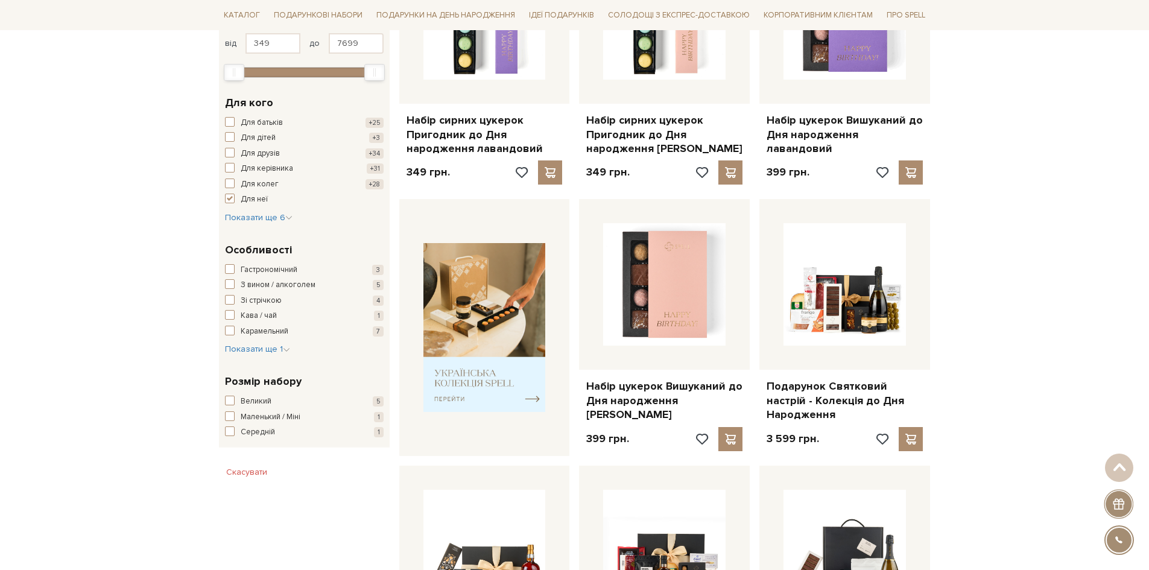
scroll to position [302, 0]
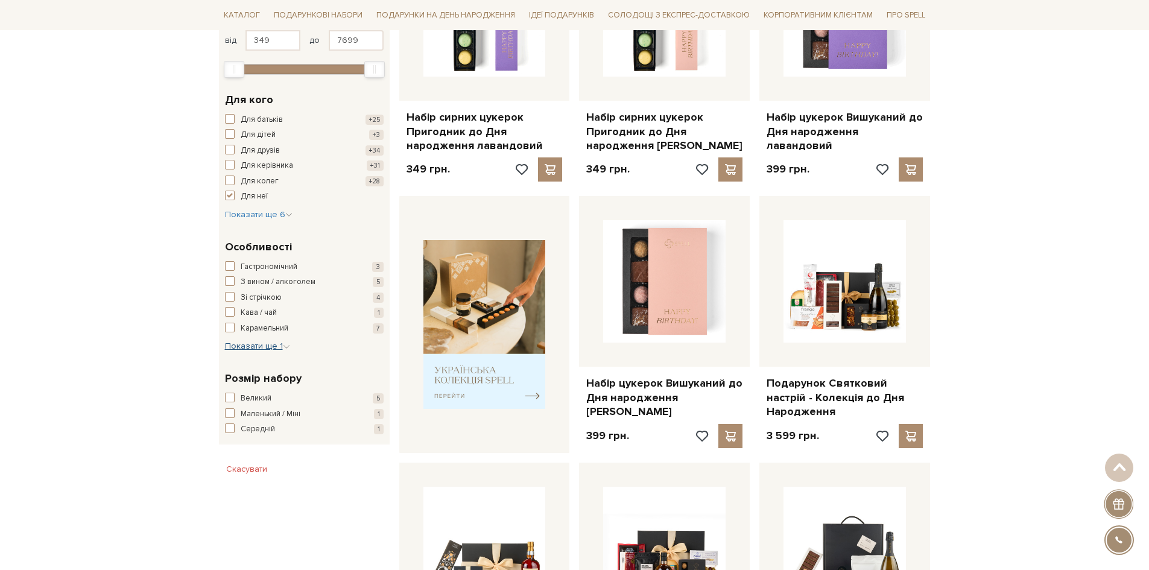
click at [273, 347] on span "Показати ще 1" at bounding box center [257, 346] width 65 height 10
click at [227, 427] on span "button" at bounding box center [230, 422] width 10 height 10
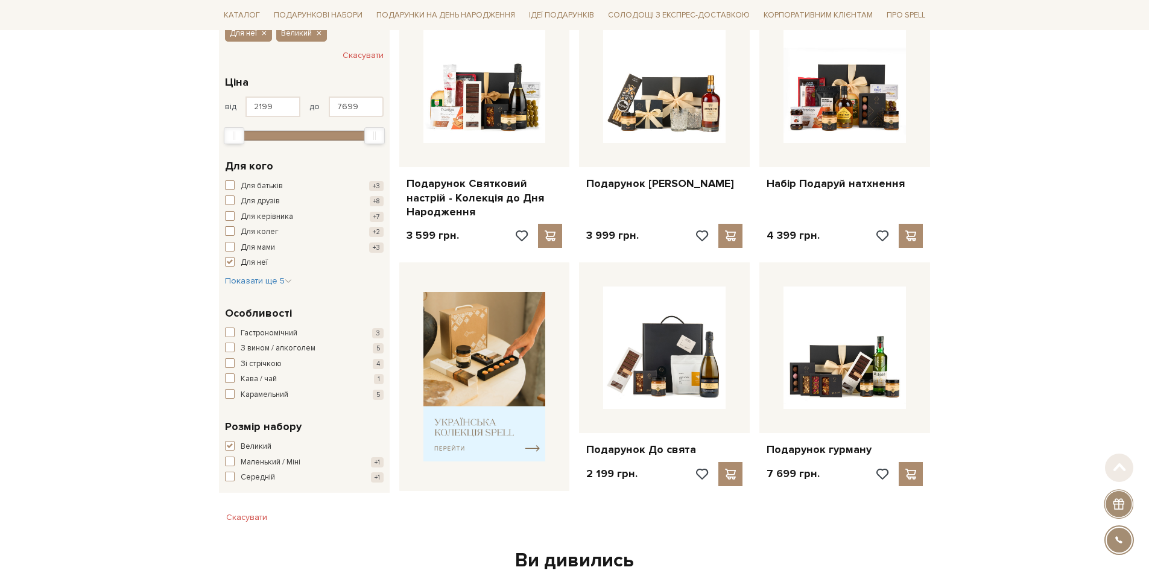
scroll to position [241, 0]
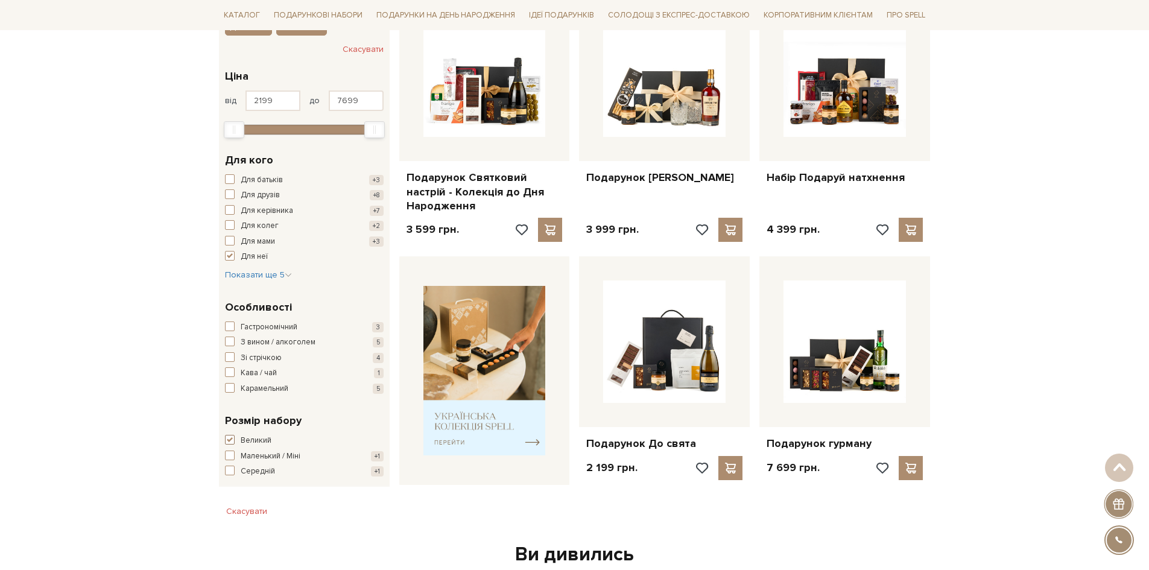
click at [230, 438] on span "button" at bounding box center [230, 440] width 10 height 10
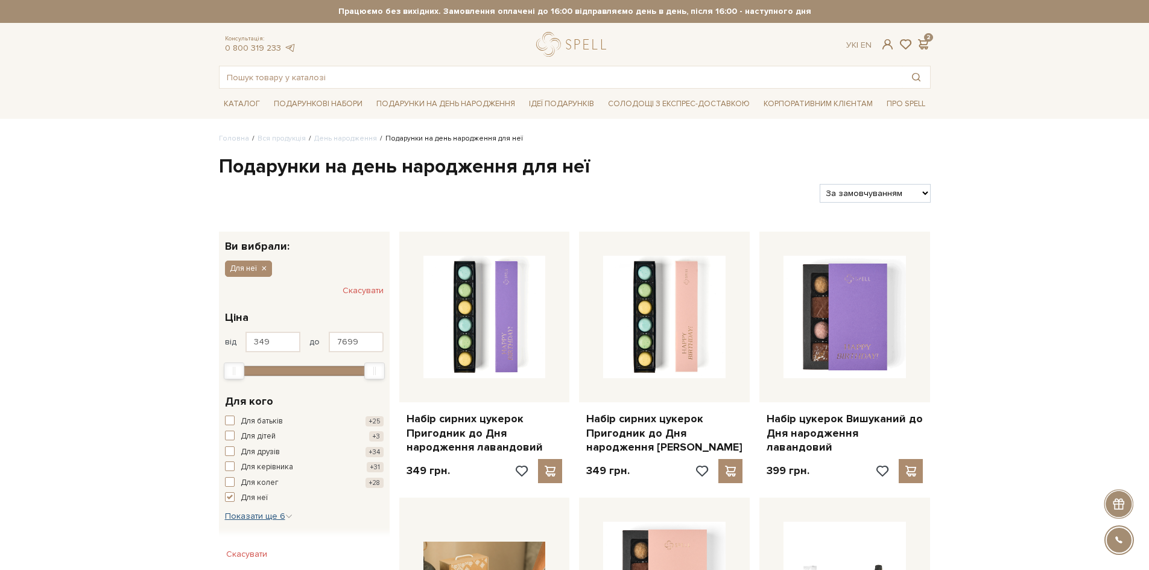
click at [274, 517] on span "Показати ще 6" at bounding box center [259, 516] width 68 height 10
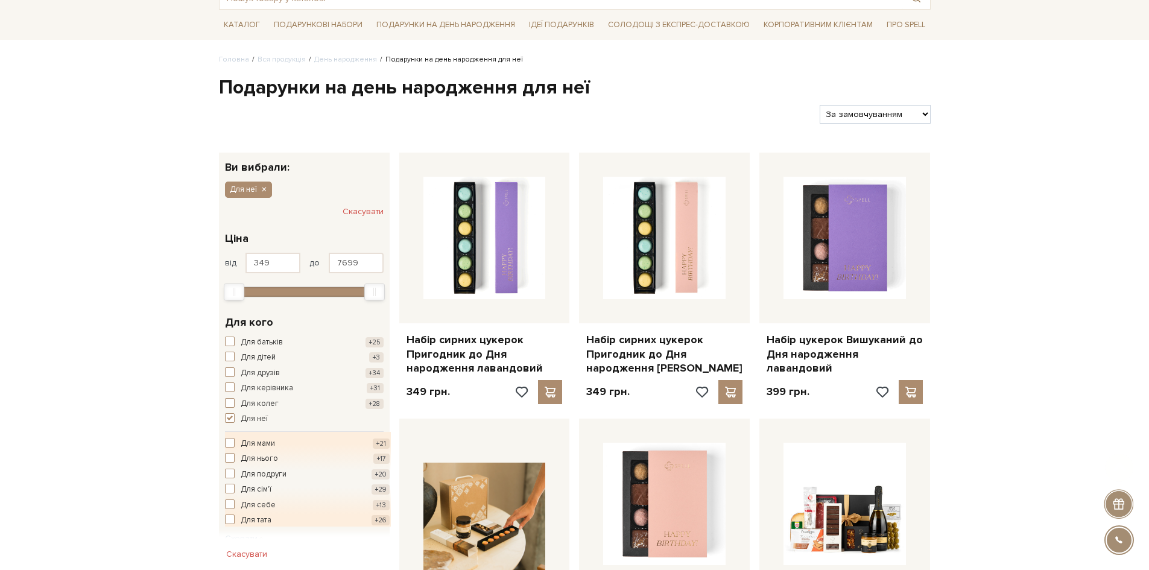
scroll to position [241, 0]
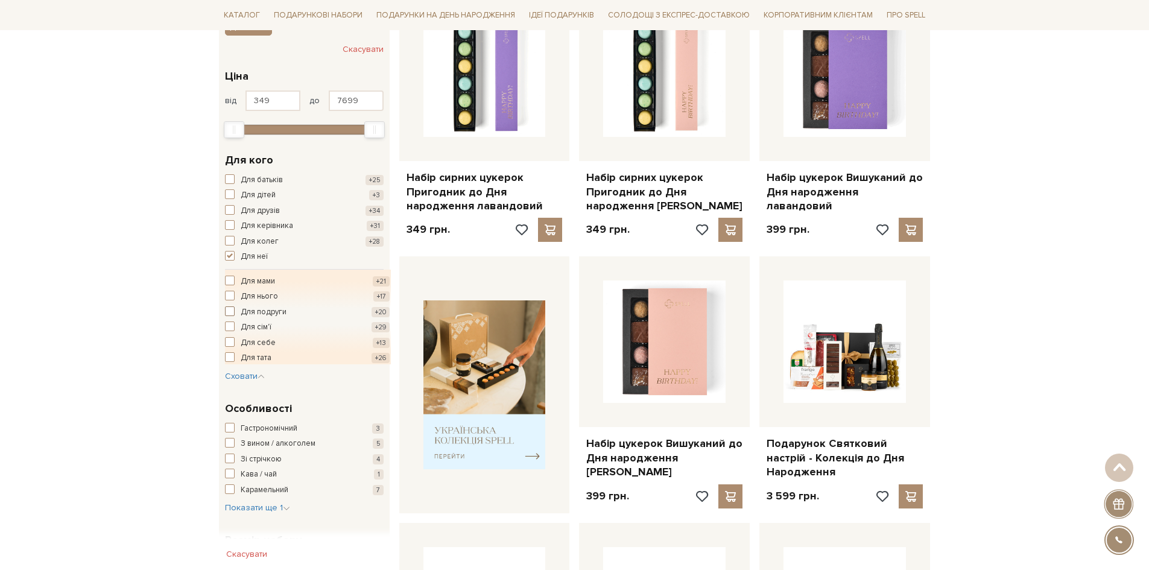
click at [227, 313] on span "button" at bounding box center [230, 311] width 10 height 10
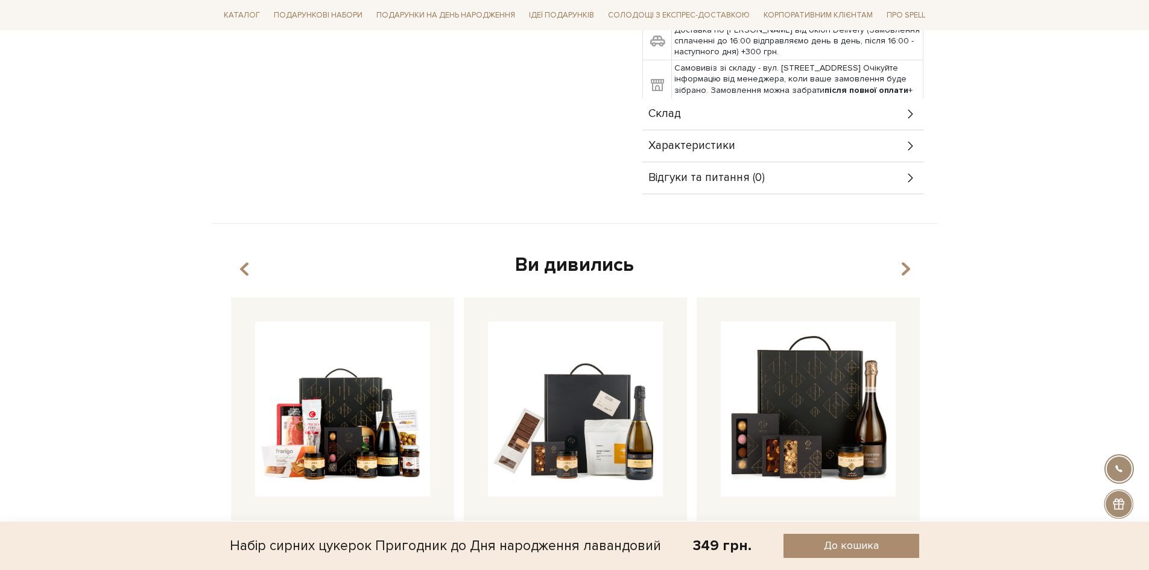
scroll to position [965, 0]
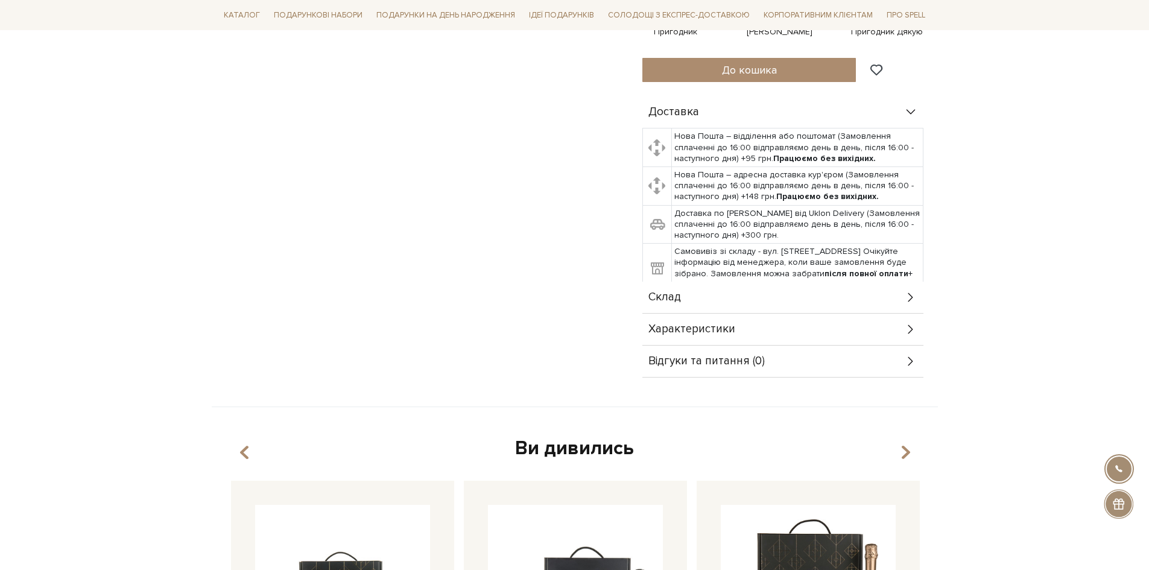
scroll to position [543, 0]
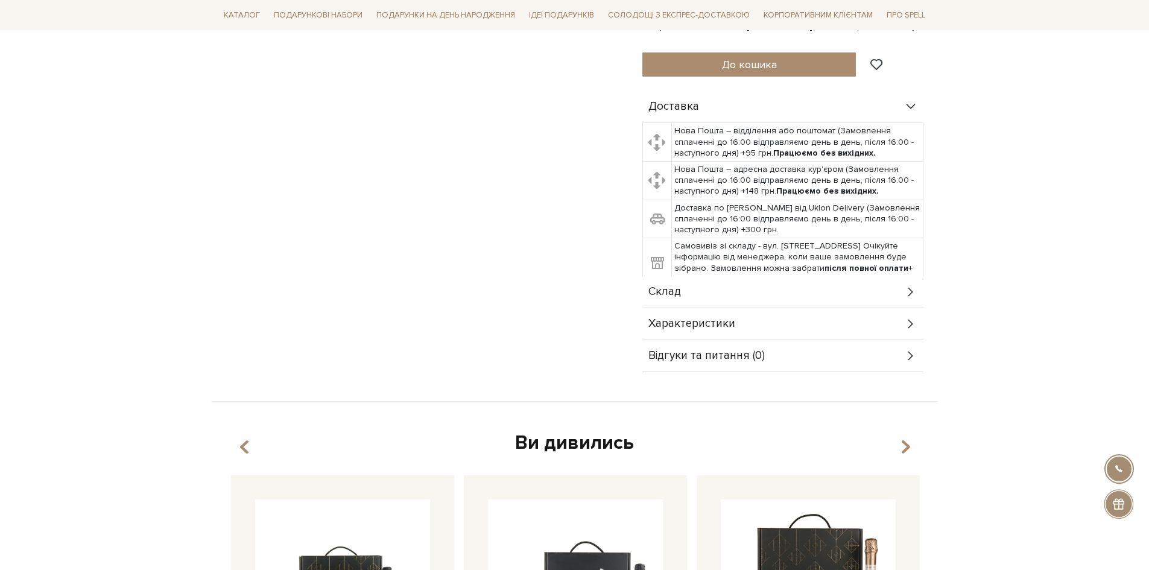
click at [764, 286] on div "Склад" at bounding box center [782, 291] width 281 height 31
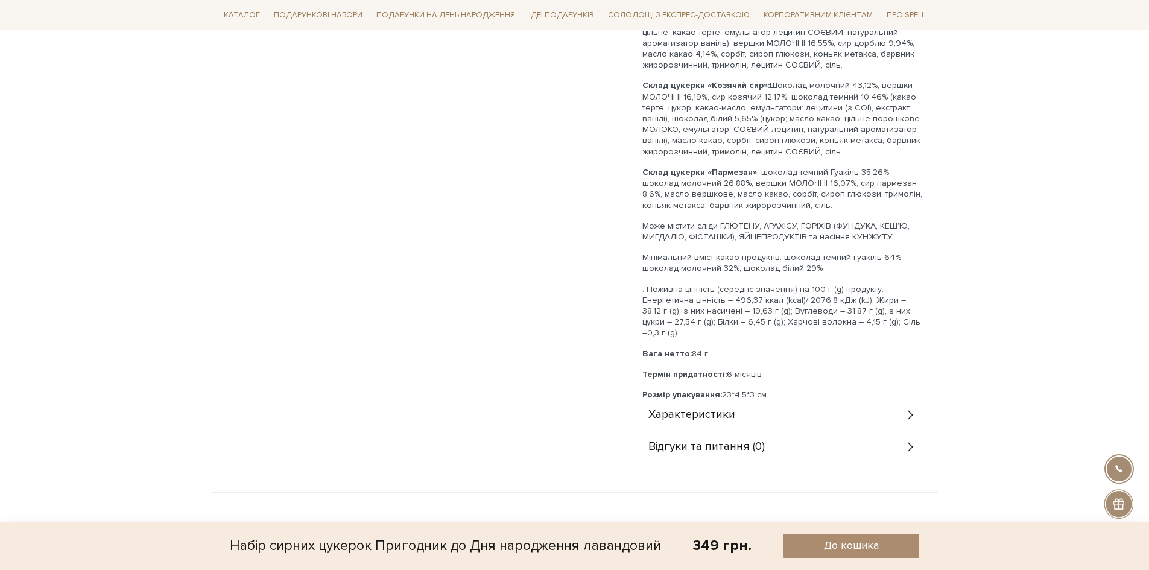
scroll to position [965, 0]
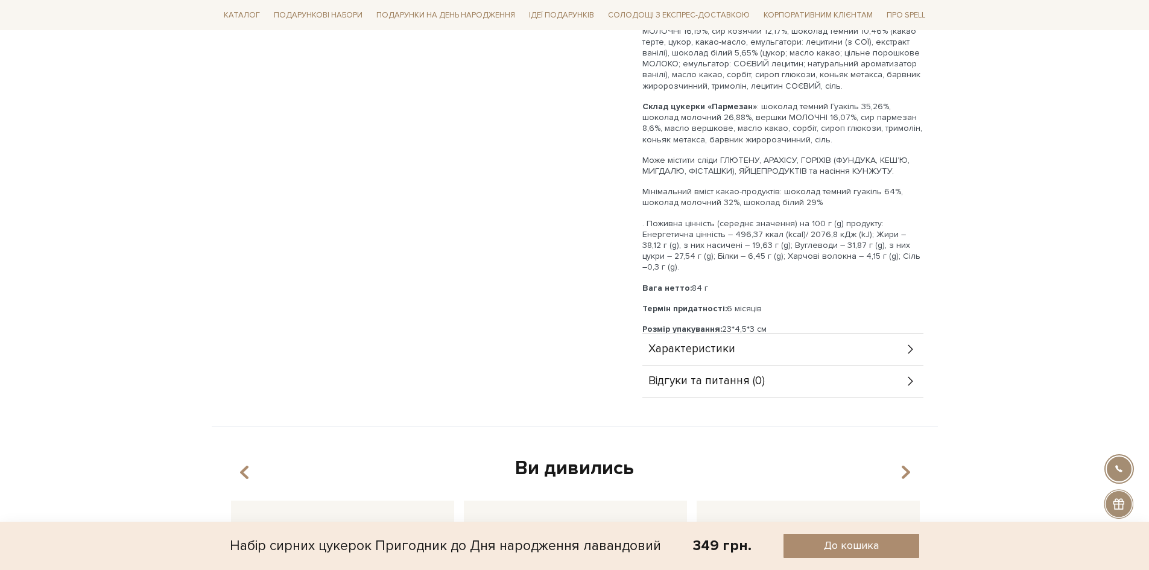
click at [858, 356] on div "Характеристики" at bounding box center [782, 348] width 281 height 31
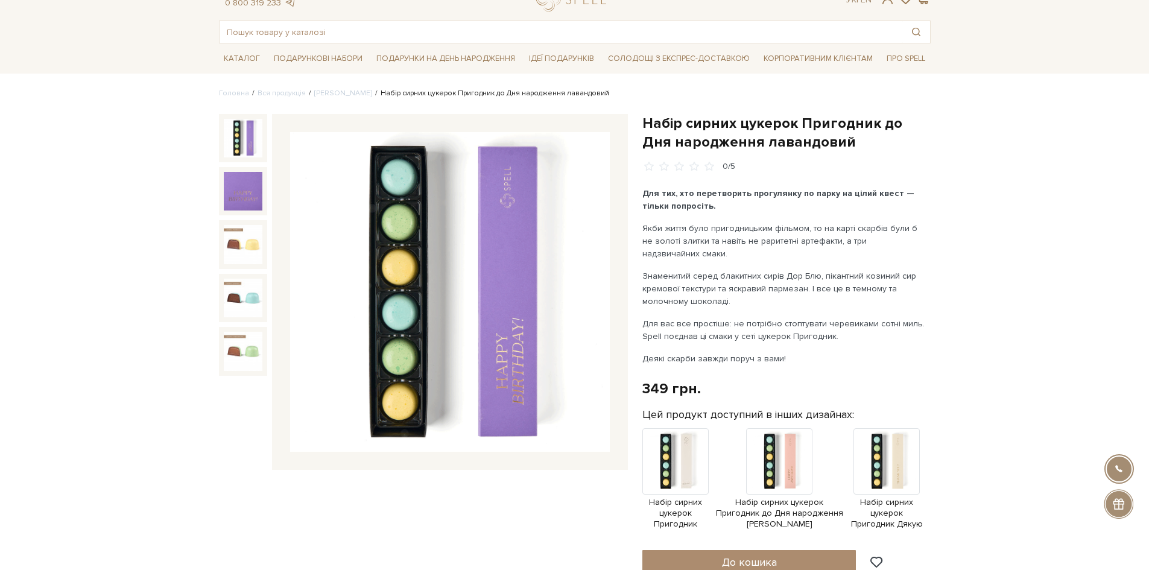
scroll to position [0, 0]
